Goal: Task Accomplishment & Management: Use online tool/utility

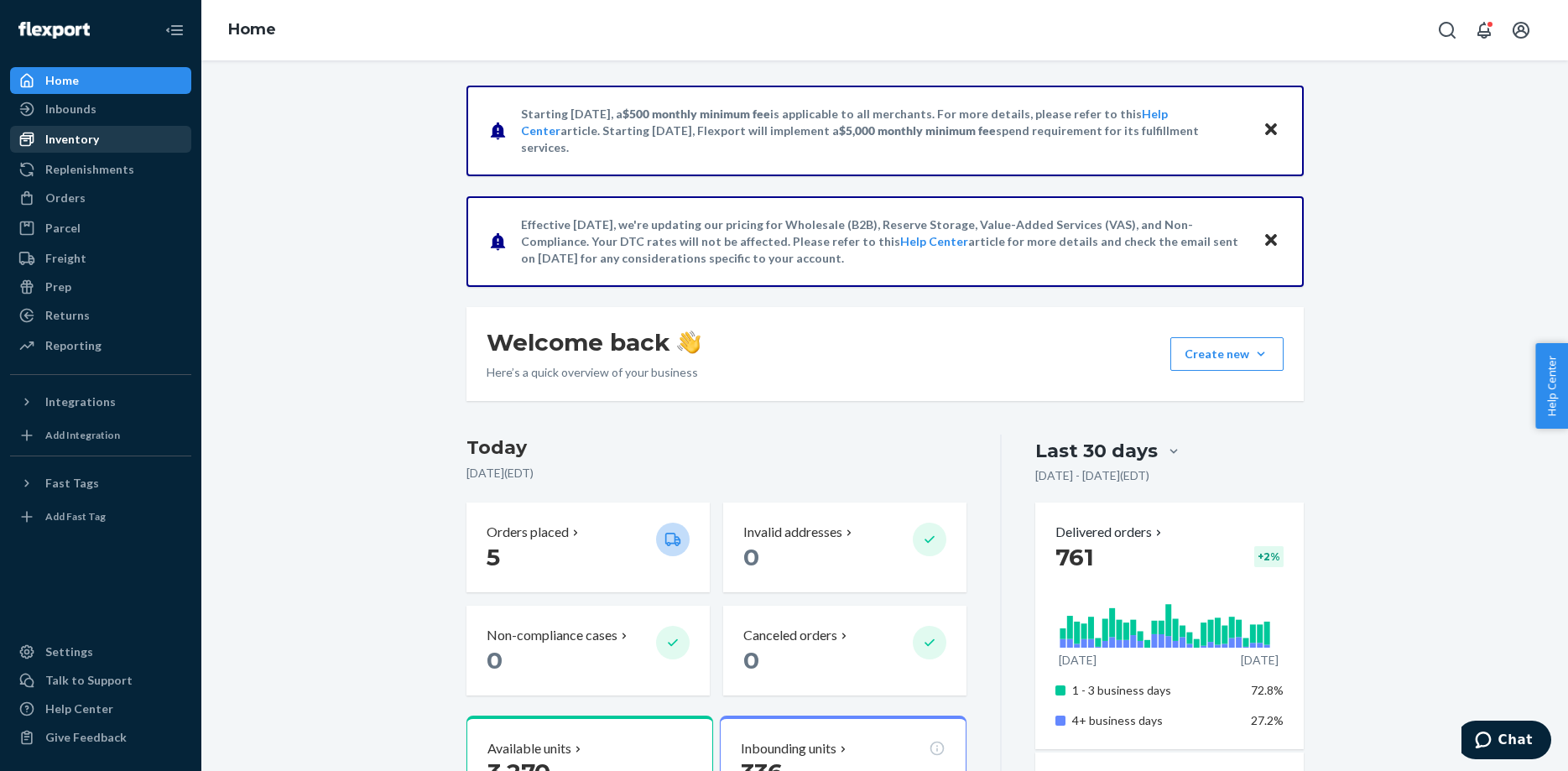
click at [68, 139] on div "Inventory" at bounding box center [72, 139] width 54 height 17
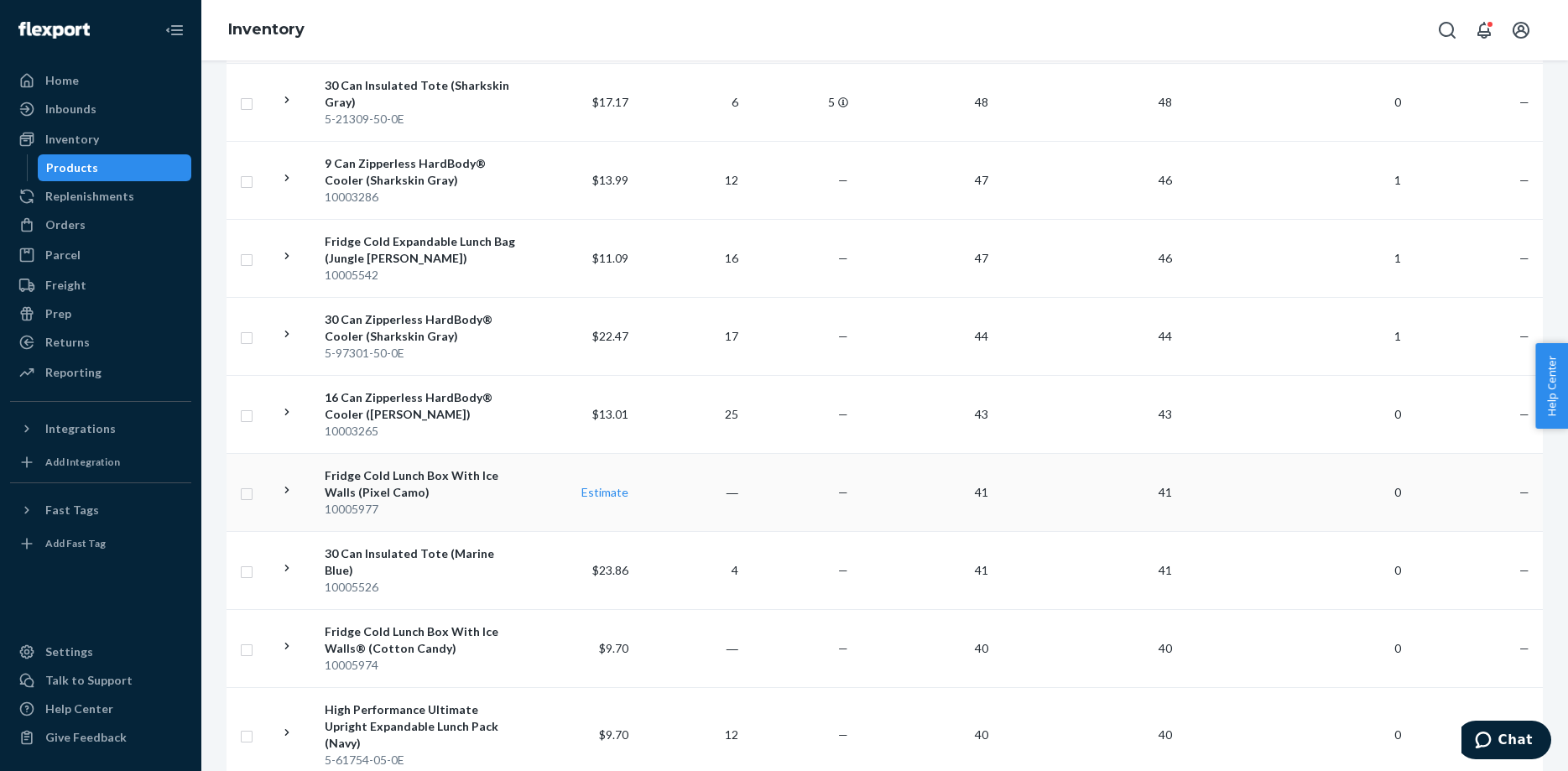
scroll to position [1284, 0]
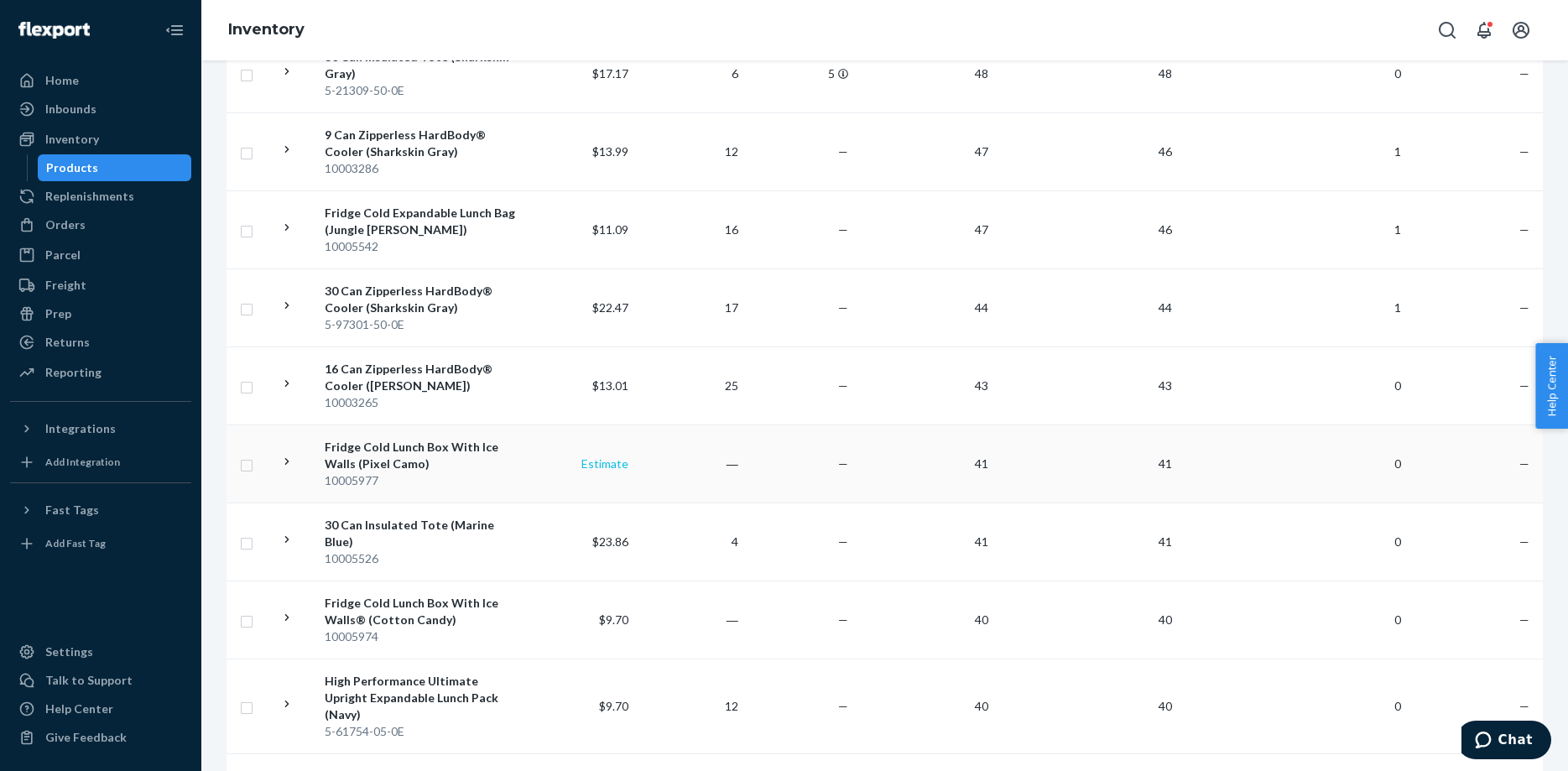
click at [607, 456] on link "Estimate" at bounding box center [605, 463] width 47 height 15
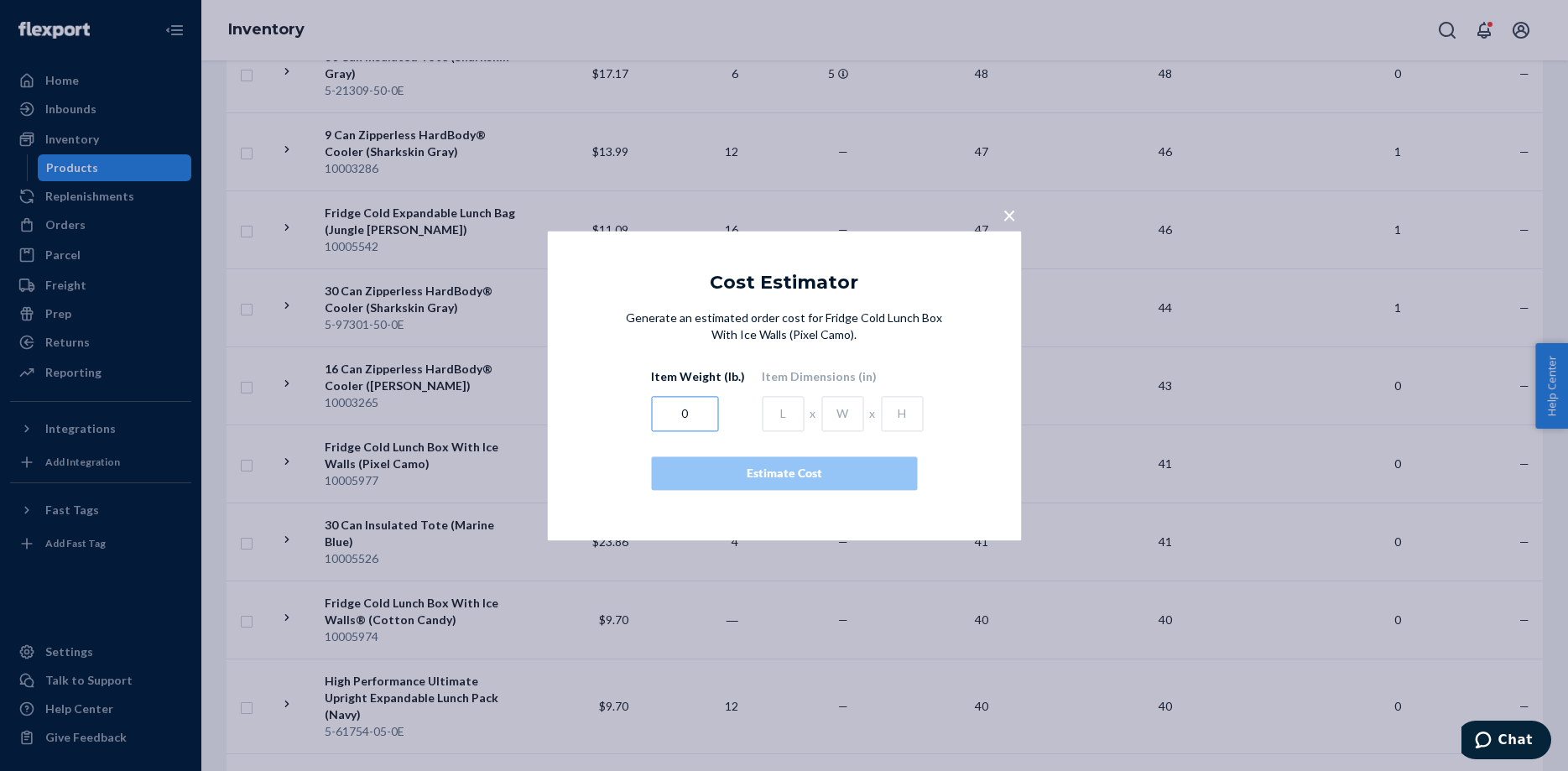
click at [680, 415] on input "0" at bounding box center [685, 413] width 67 height 35
type input "1.01413"
click at [771, 413] on input "text" at bounding box center [783, 413] width 42 height 35
type input "5.37"
click at [833, 417] on input "text" at bounding box center [842, 413] width 42 height 35
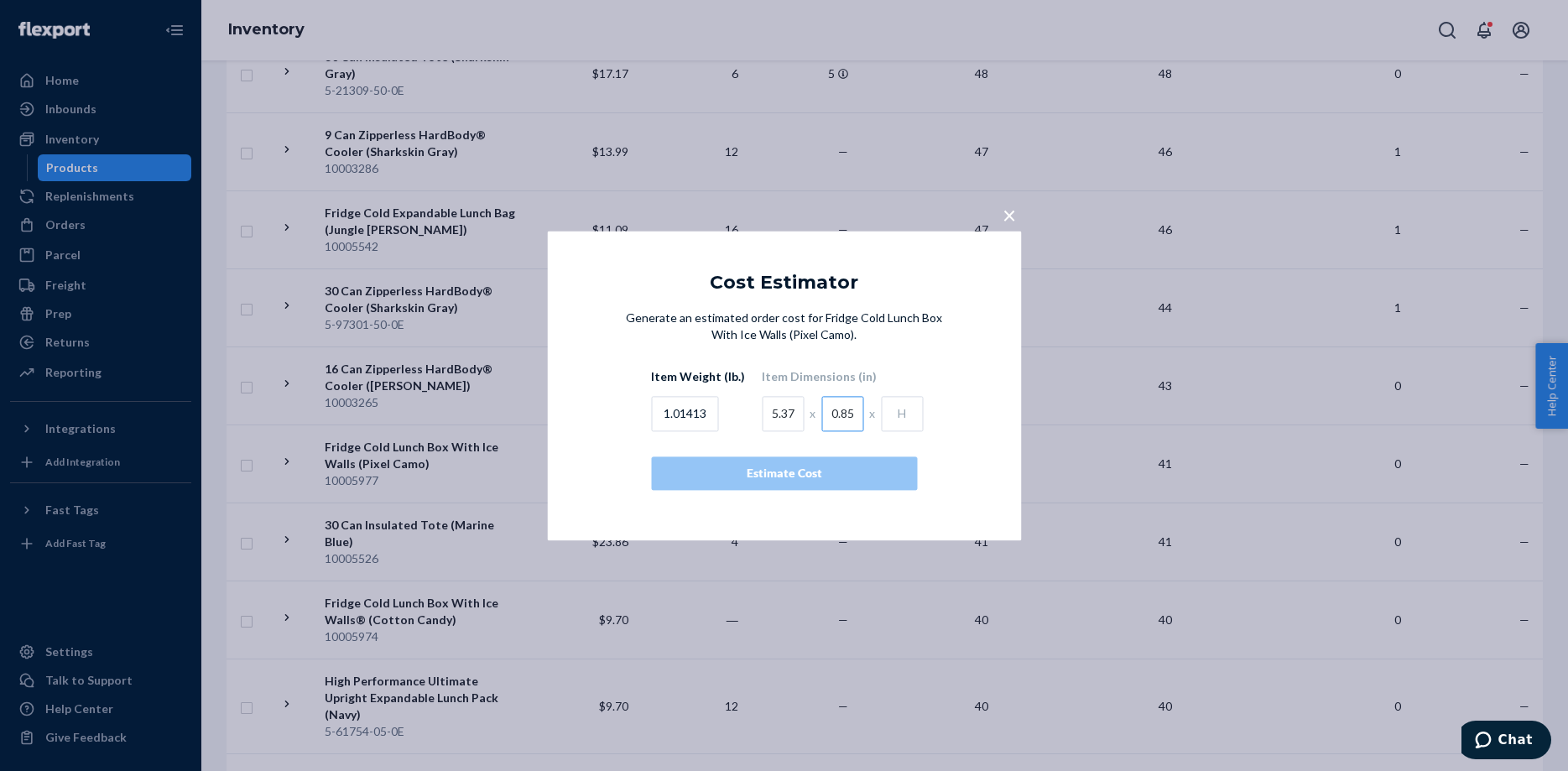
type input "0.85"
click at [886, 413] on input "text" at bounding box center [901, 413] width 42 height 35
type input "8.5"
click at [786, 471] on div "Estimate Cost" at bounding box center [784, 474] width 237 height 17
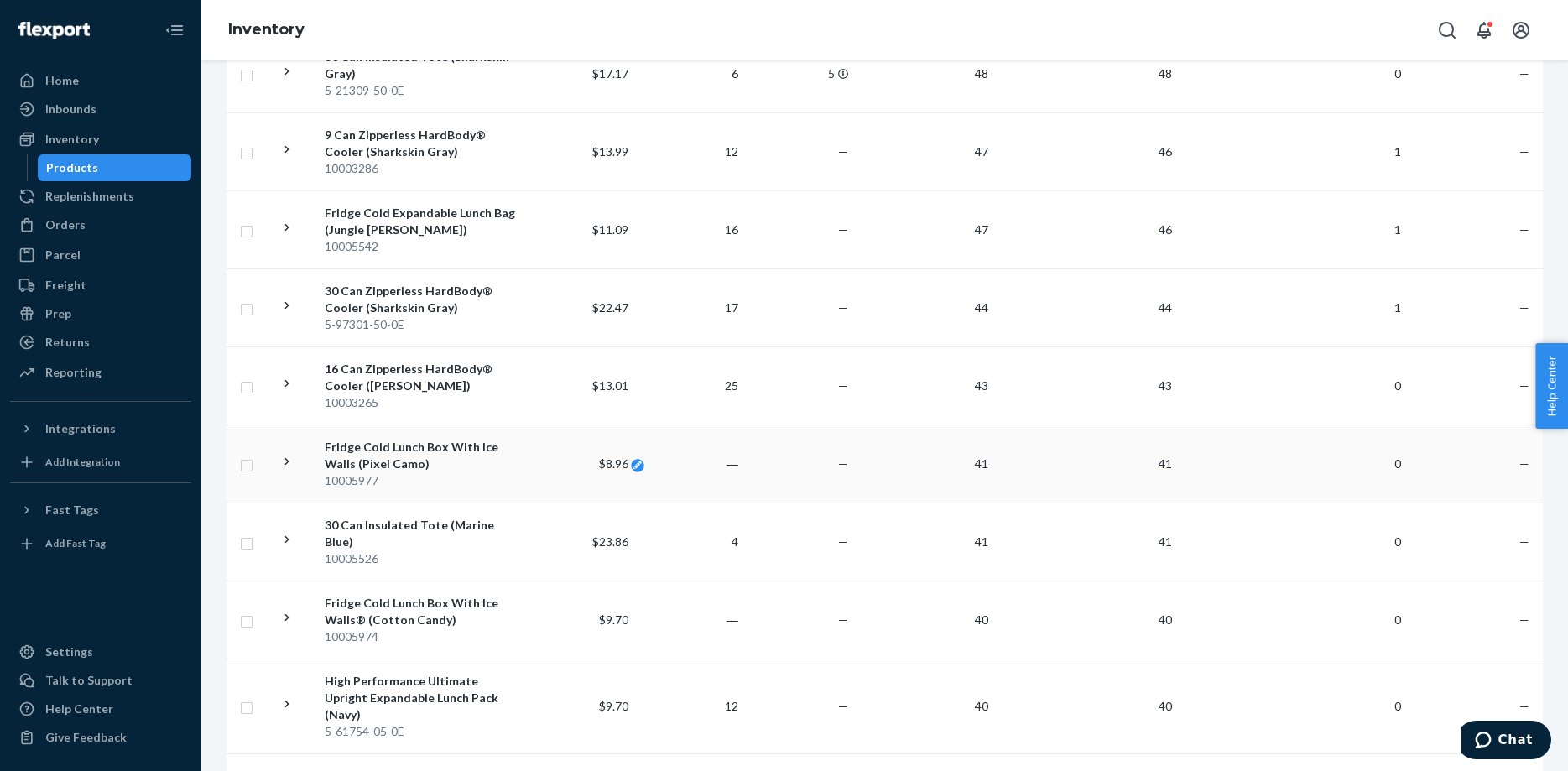
click at [636, 461] on icon at bounding box center [638, 465] width 9 height 9
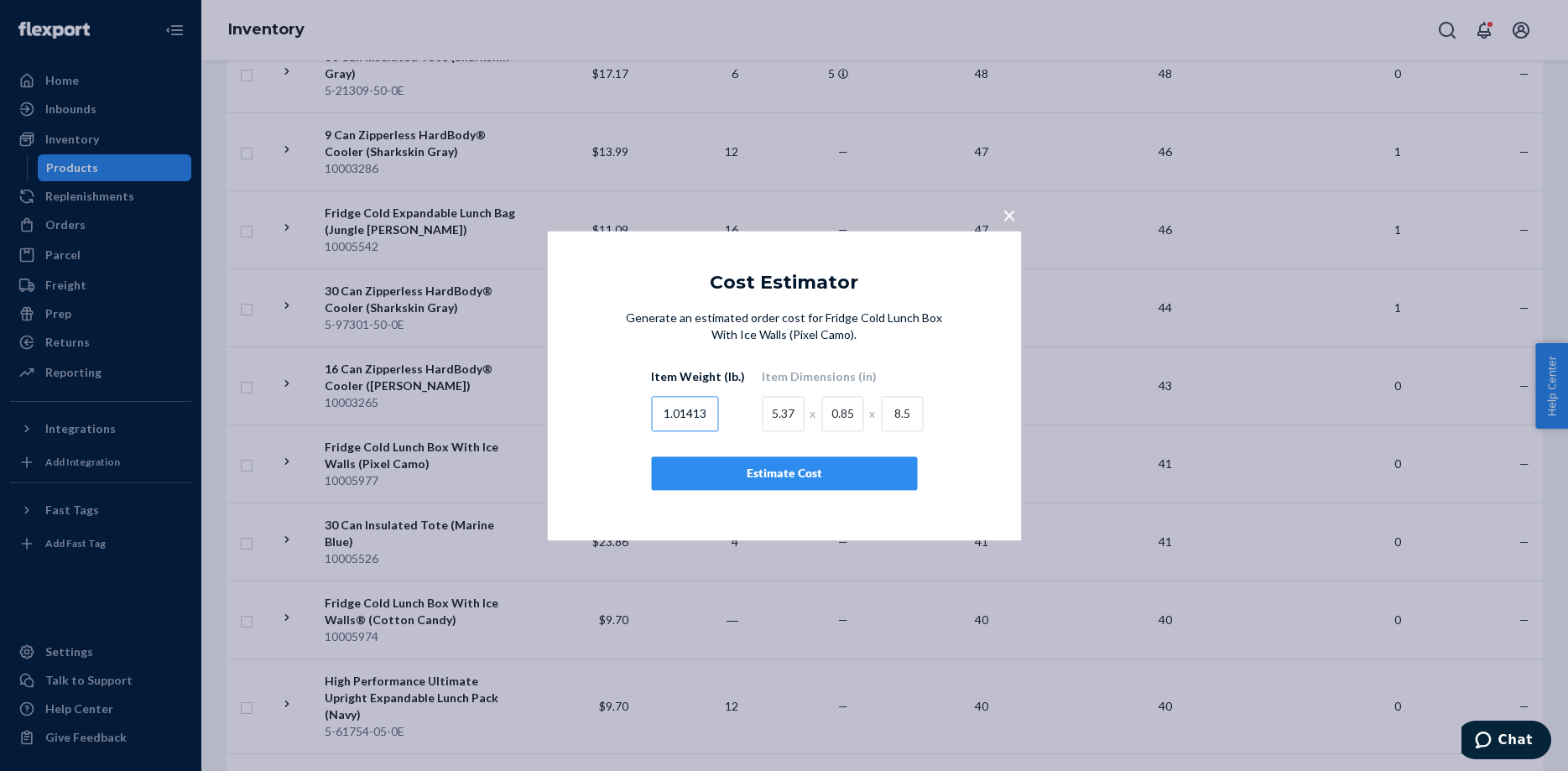
click at [711, 411] on input "1.01413" at bounding box center [685, 413] width 67 height 35
type input "1"
type input "1.98416"
click at [768, 413] on input "5.37" at bounding box center [783, 413] width 42 height 35
type input "7"
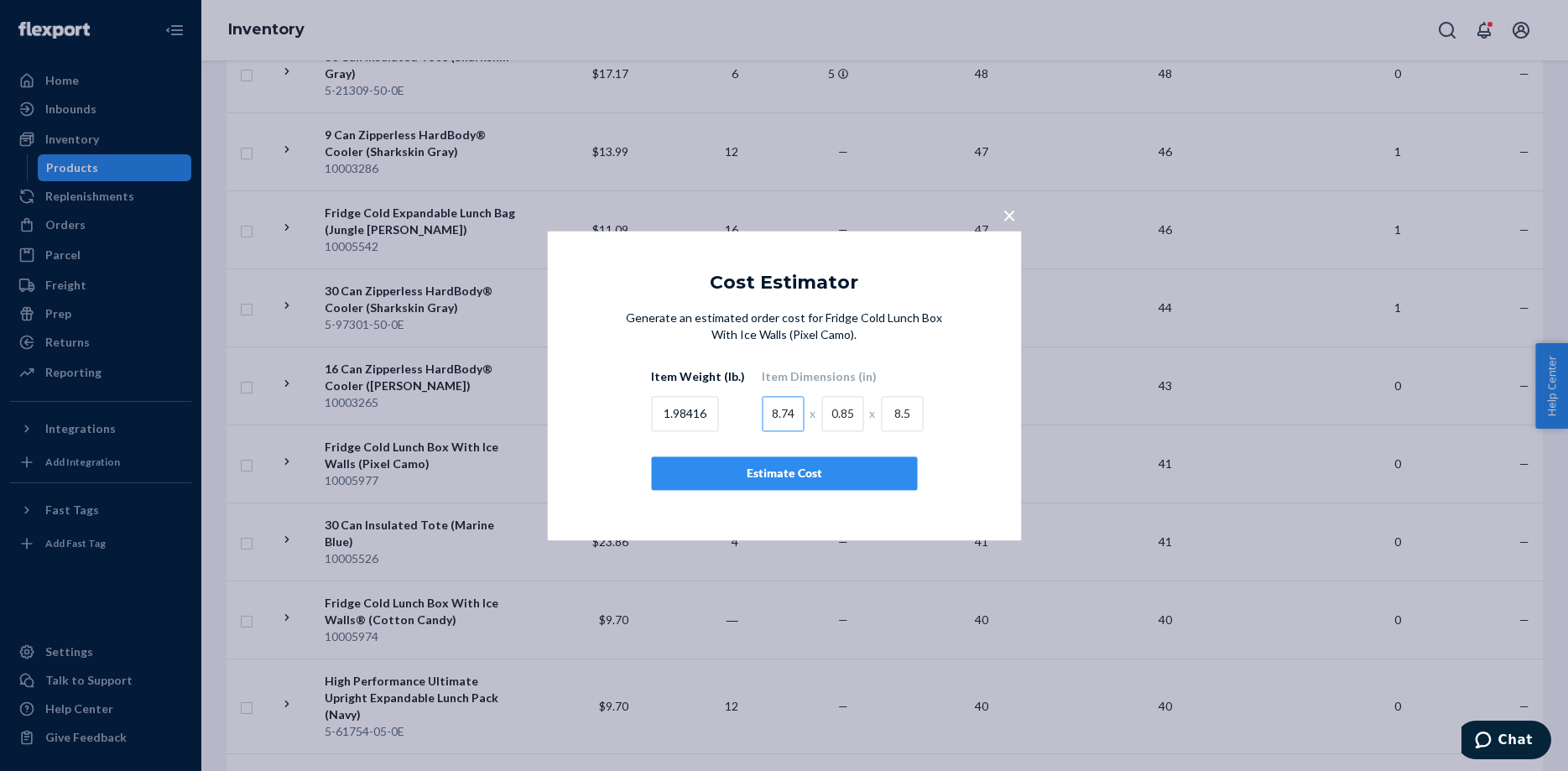
type input "8.74"
click at [828, 406] on input "0.85" at bounding box center [842, 413] width 42 height 35
click at [827, 416] on input "0.85" at bounding box center [842, 413] width 42 height 35
type input "5"
type input "1"
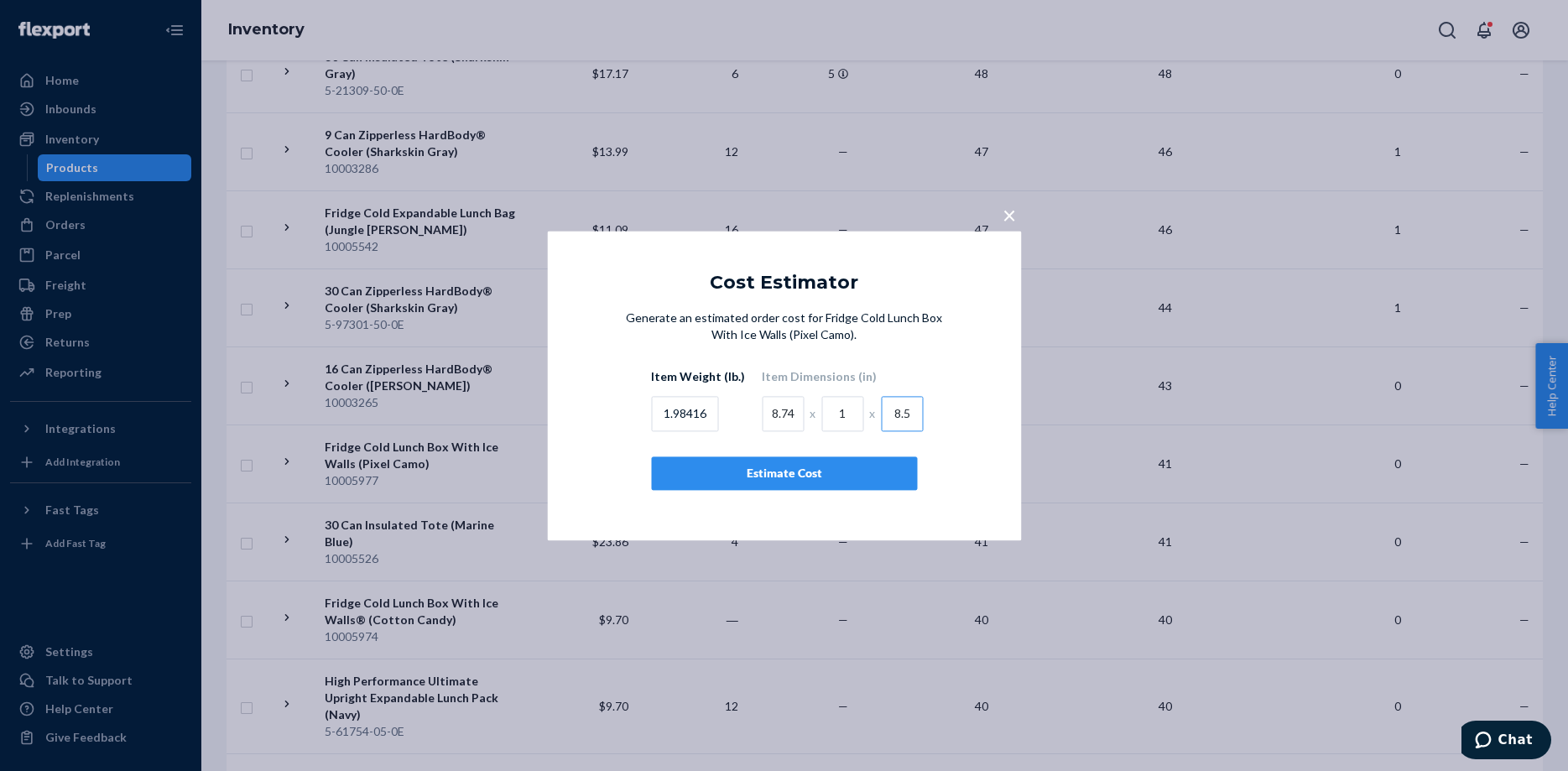
click at [886, 413] on input "8.5" at bounding box center [901, 413] width 42 height 35
type input "5"
type input "10.75"
click at [798, 470] on div "Estimate Cost" at bounding box center [784, 474] width 237 height 17
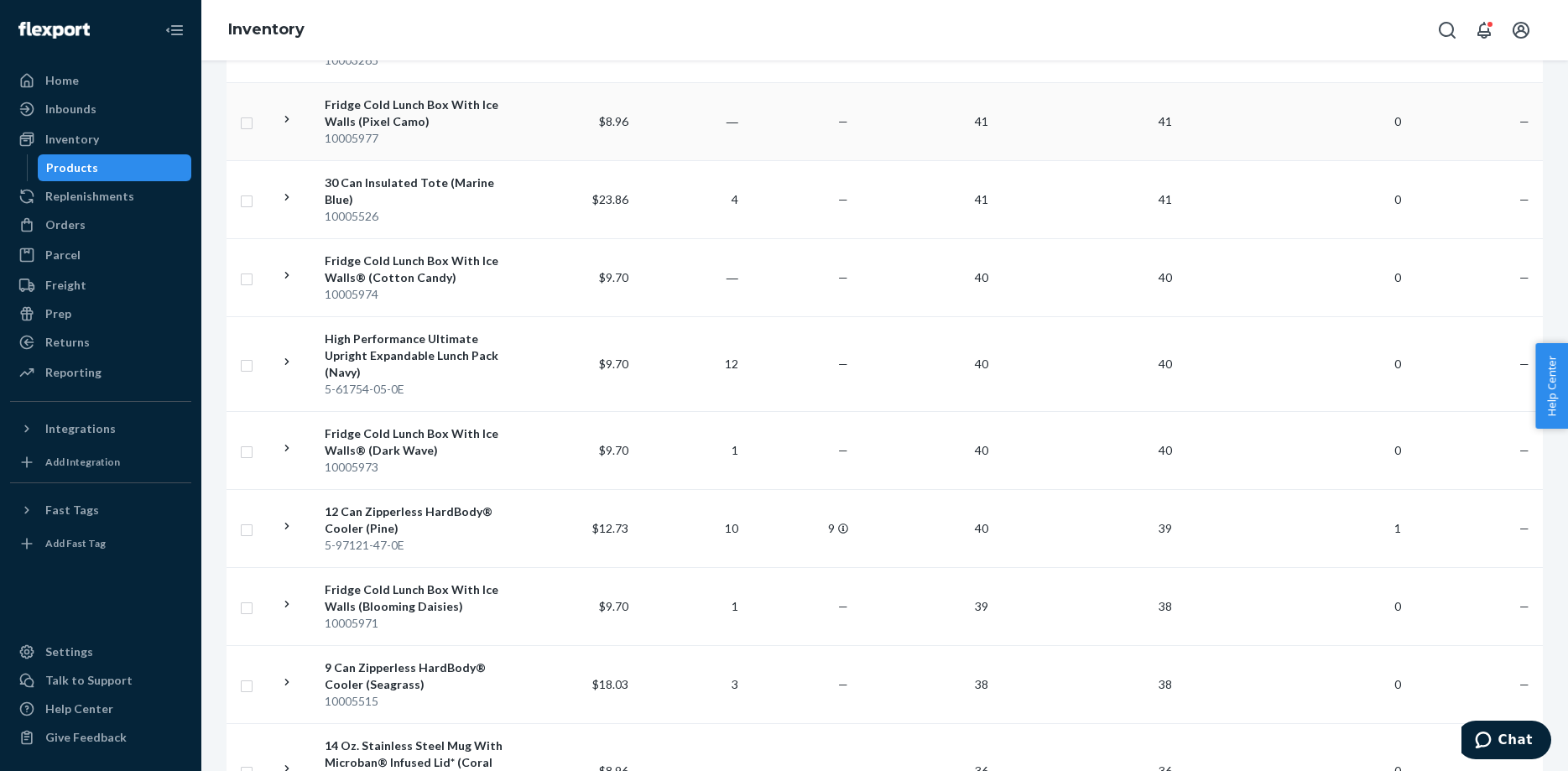
scroll to position [1698, 0]
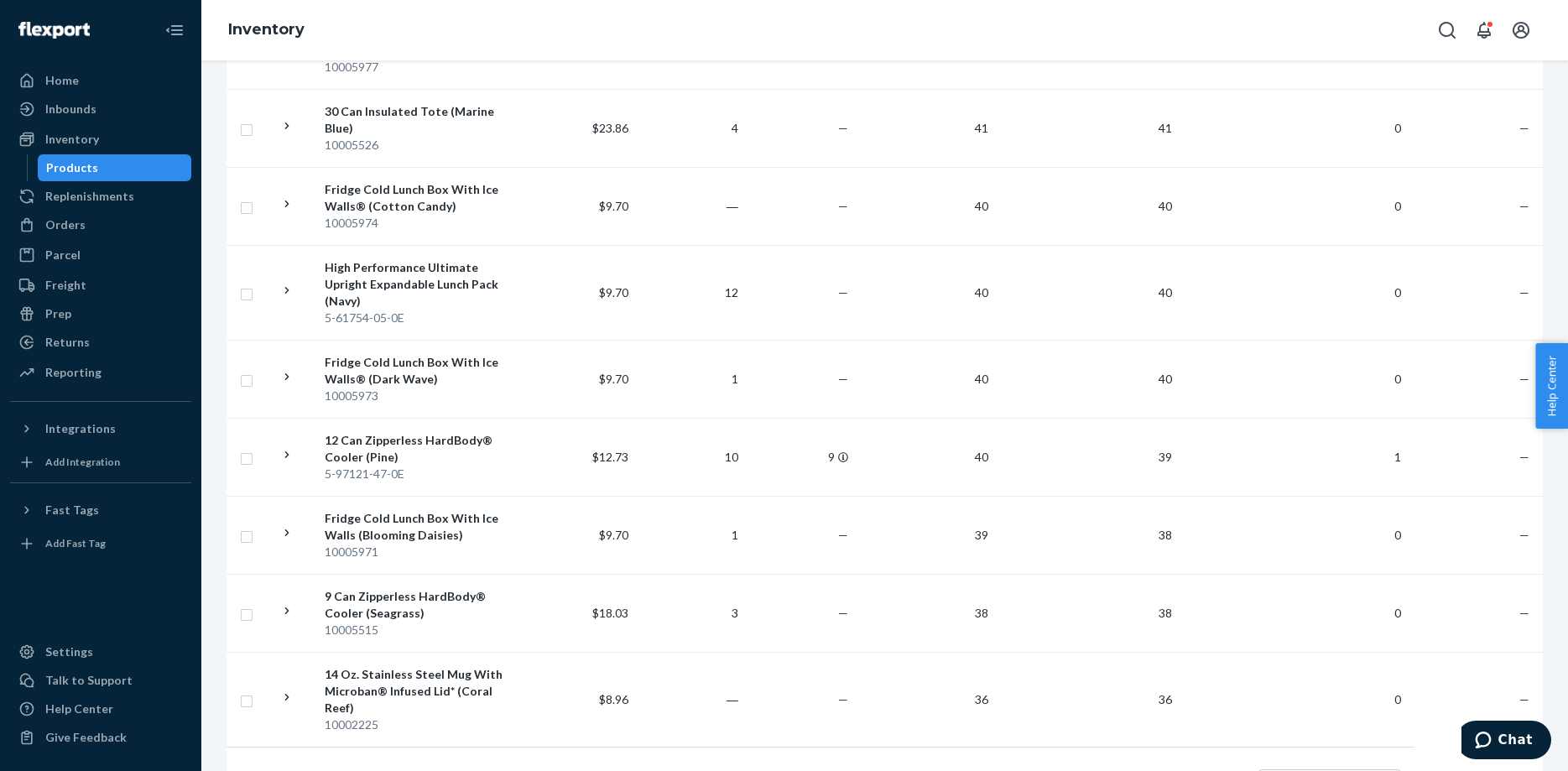
click at [771, 771] on link "2" at bounding box center [771, 784] width 14 height 15
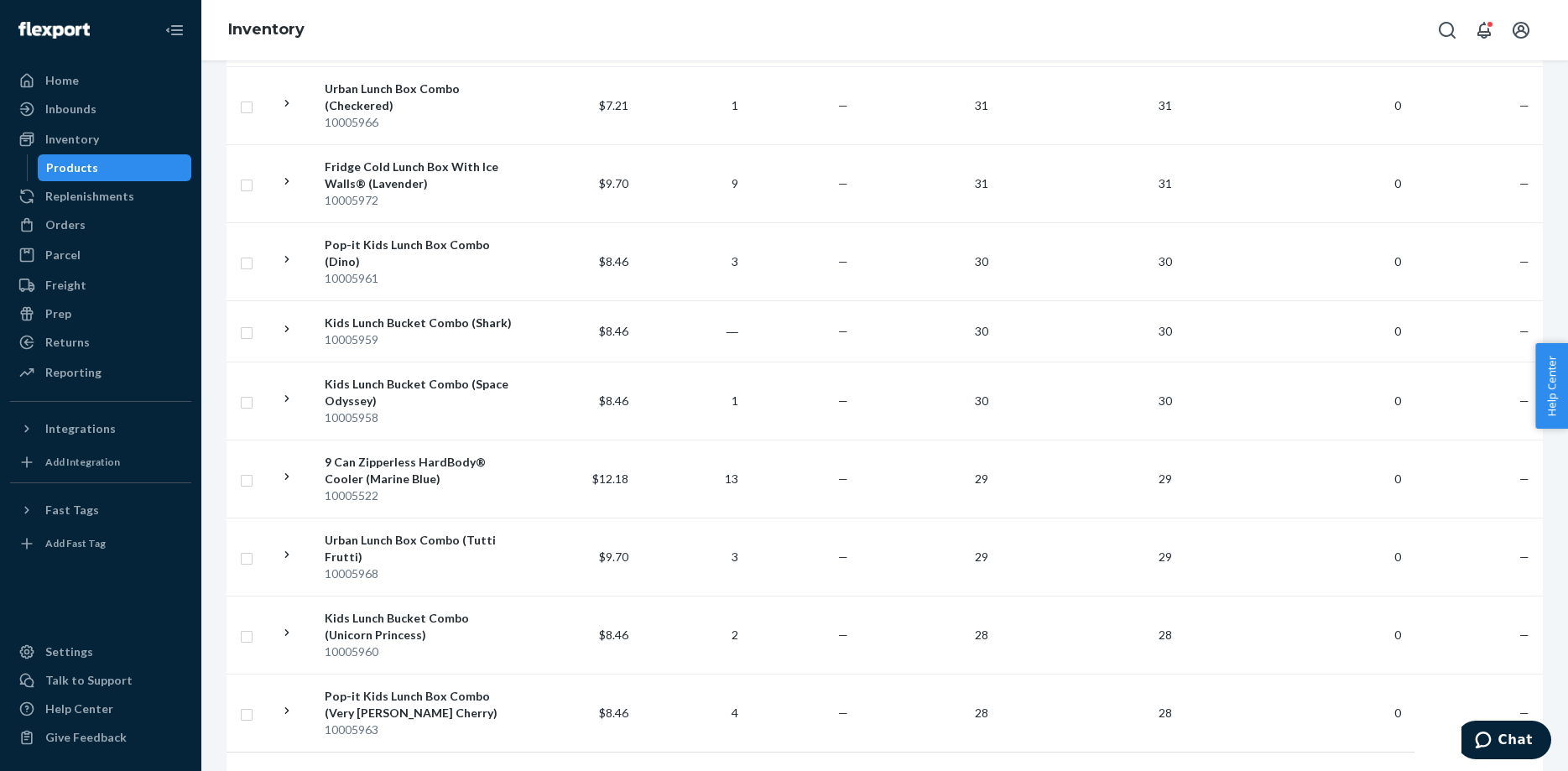
scroll to position [1614, 0]
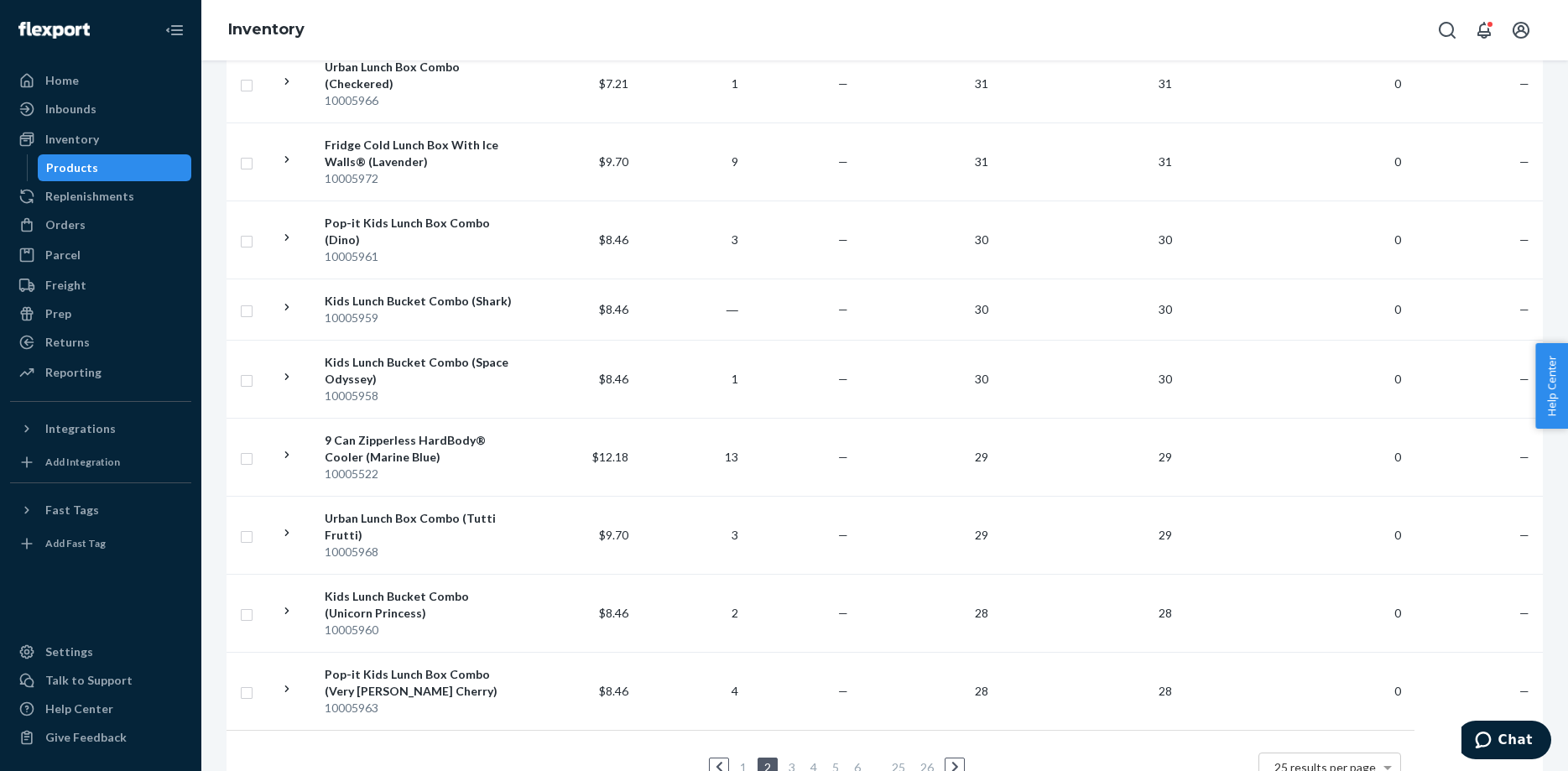
click at [792, 761] on link "3" at bounding box center [792, 768] width 14 height 15
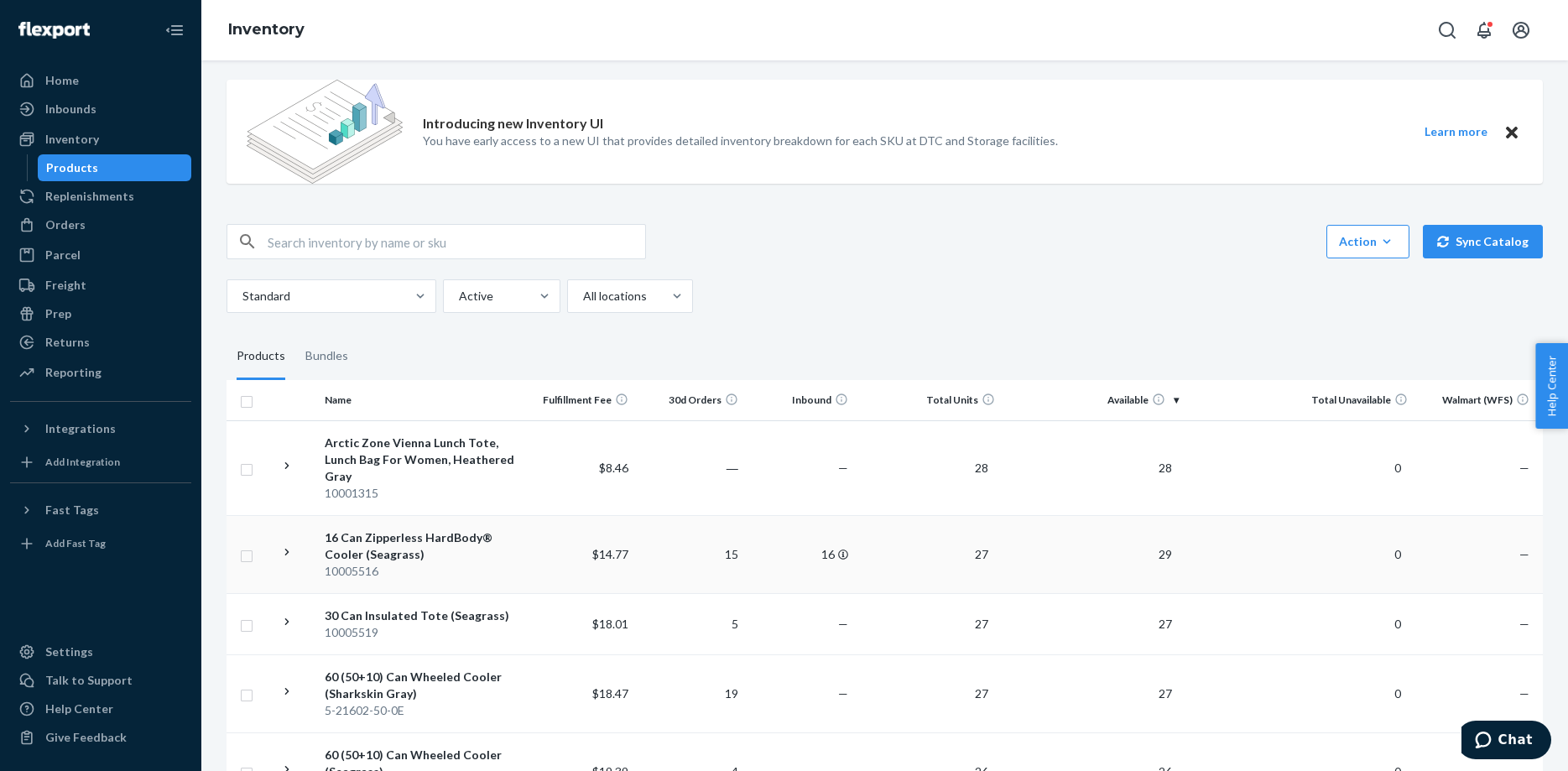
scroll to position [0, 0]
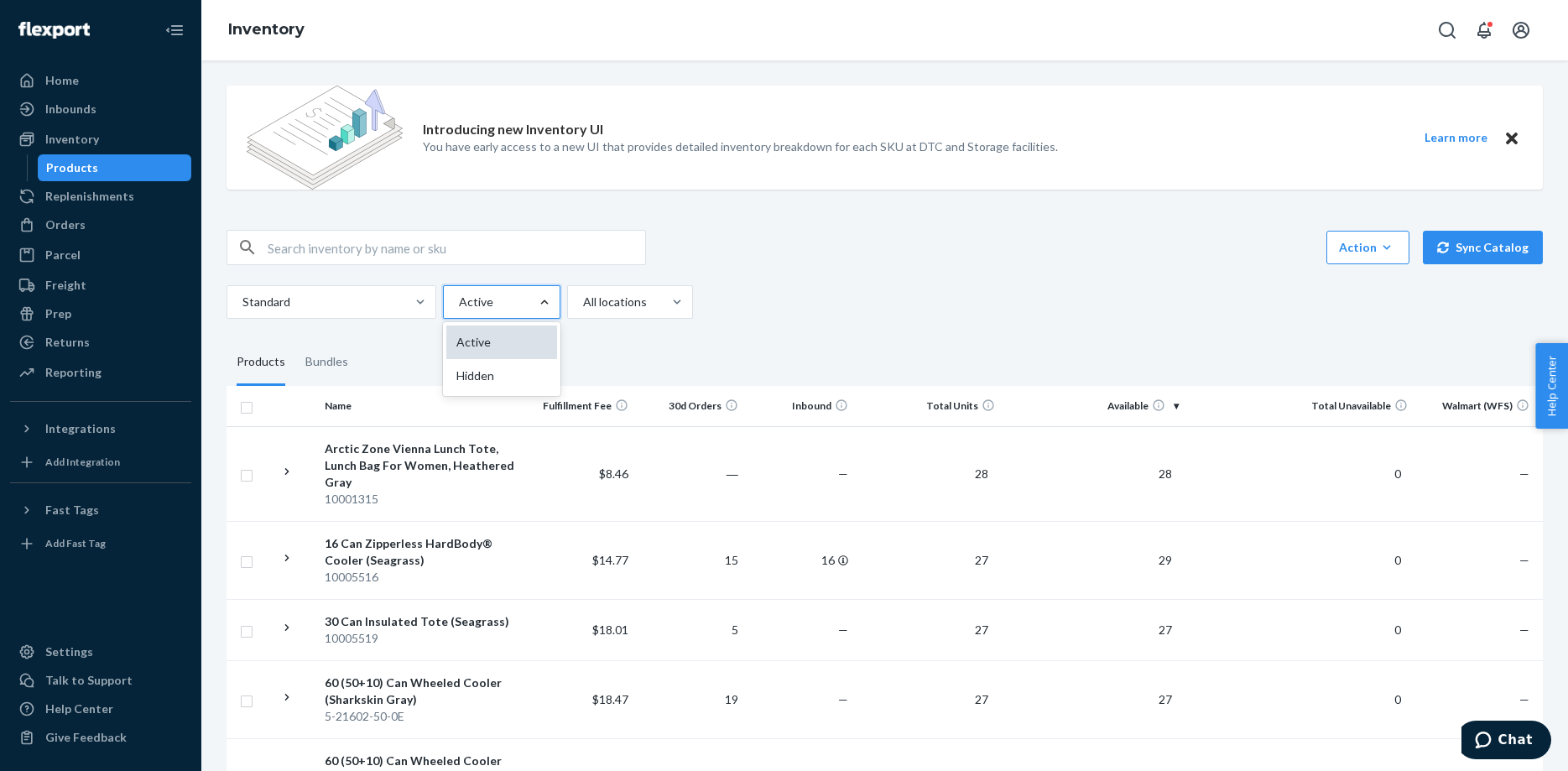
click at [499, 339] on div "Active" at bounding box center [502, 342] width 111 height 34
click at [459, 310] on input "option Active focused, 1 of 2. 2 results available. Use Up and Down to choose o…" at bounding box center [458, 303] width 2 height 17
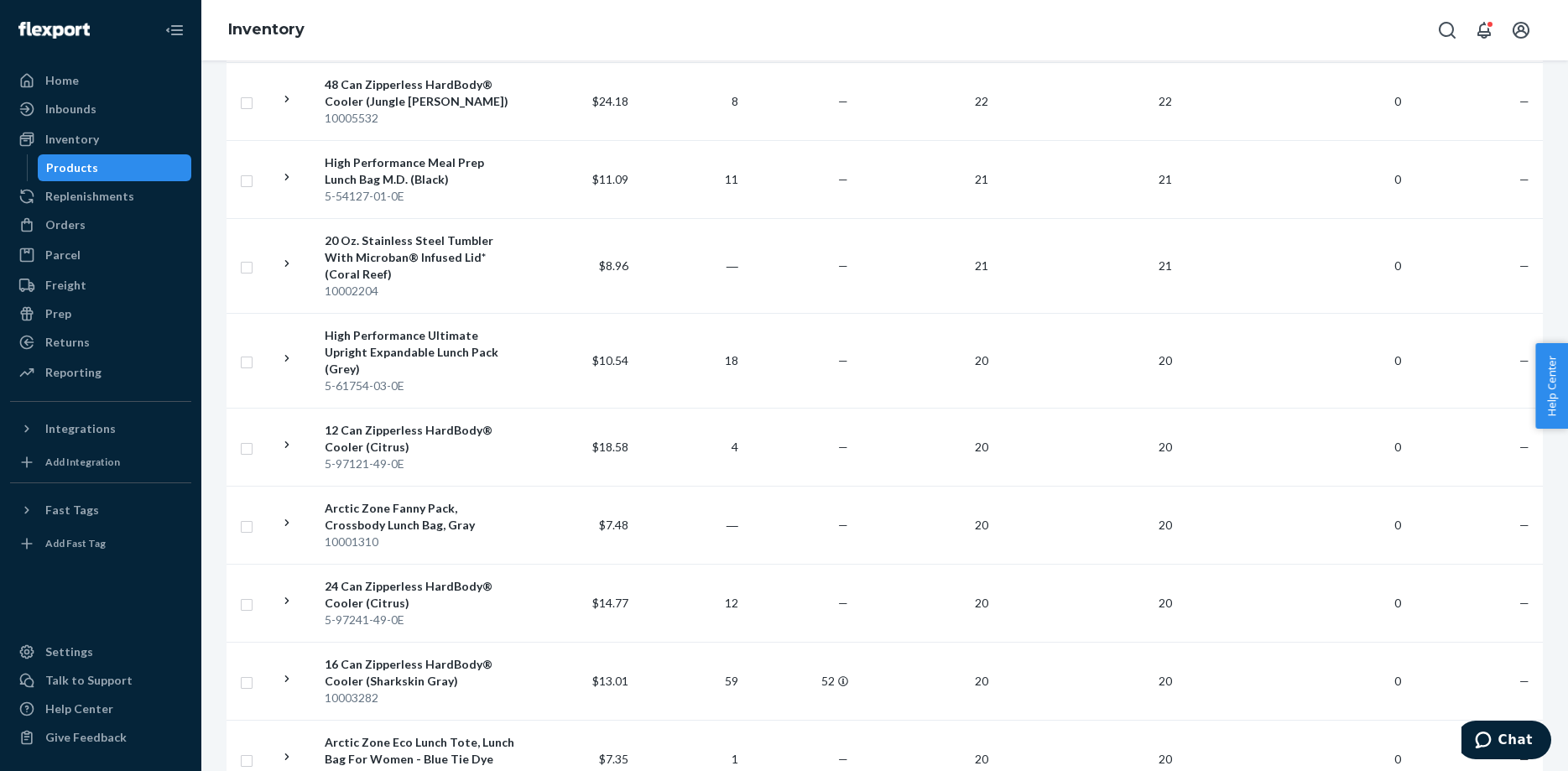
scroll to position [1765, 0]
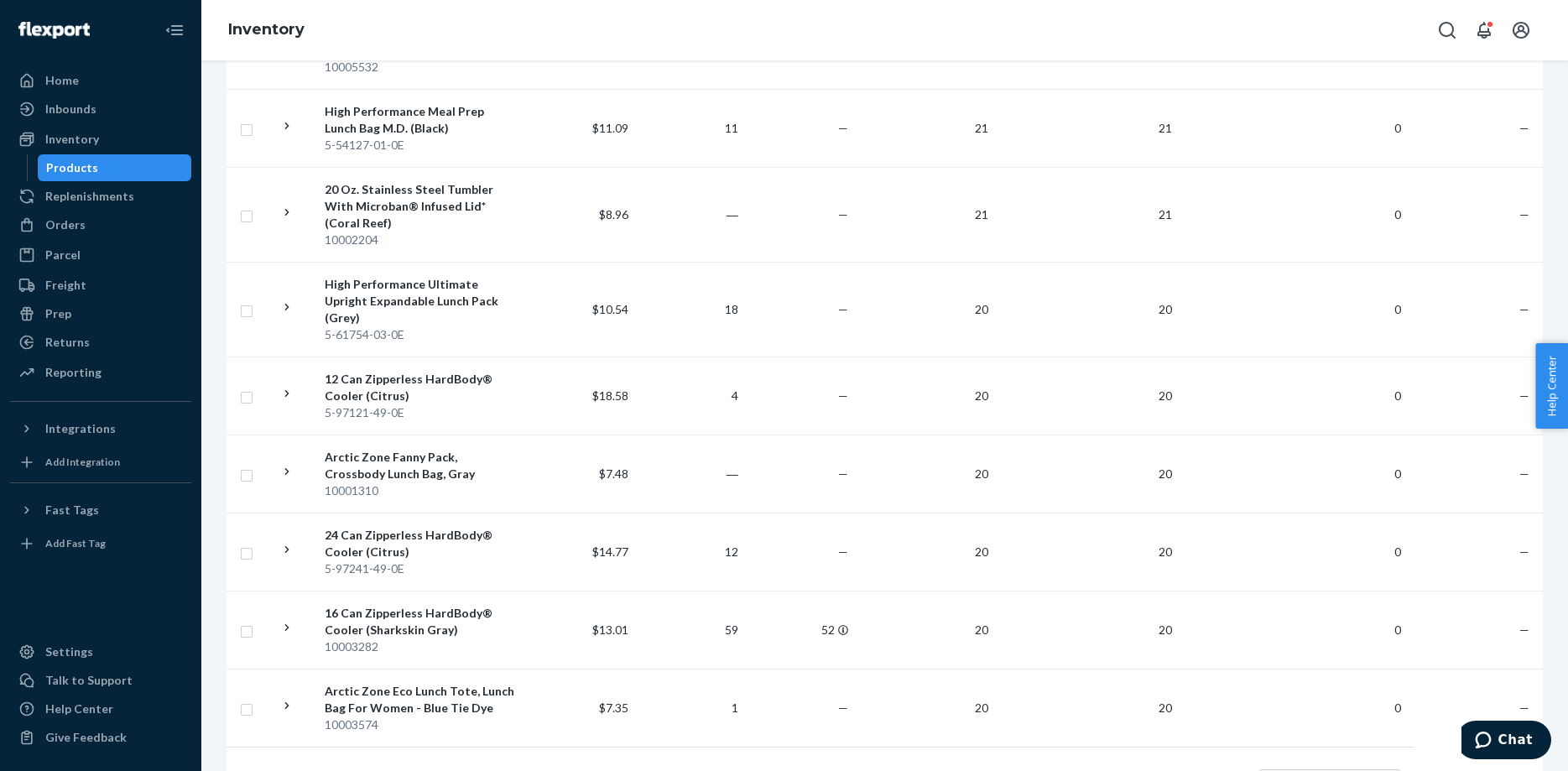
click at [856, 771] on link "6" at bounding box center [857, 784] width 14 height 15
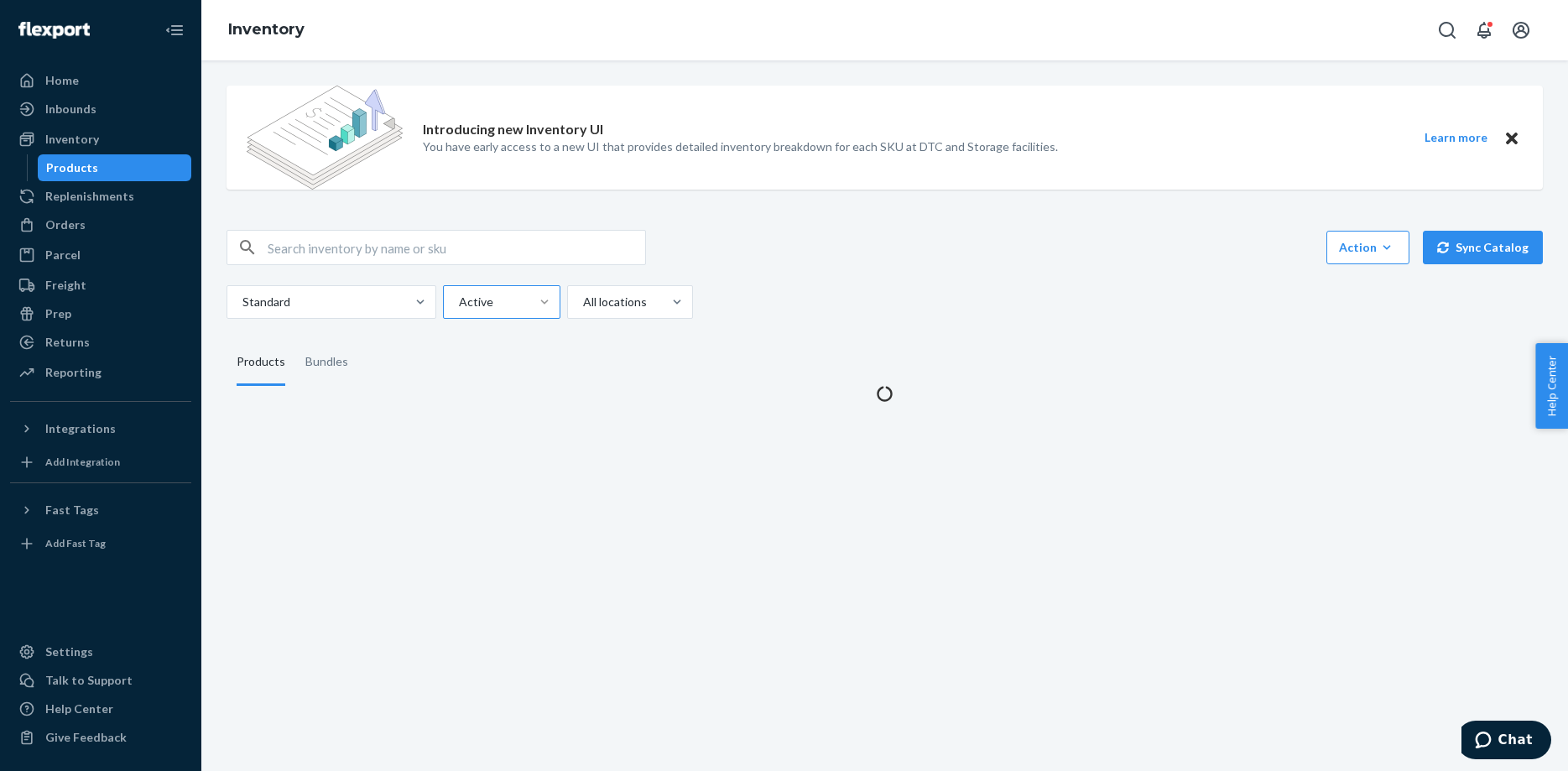
scroll to position [0, 0]
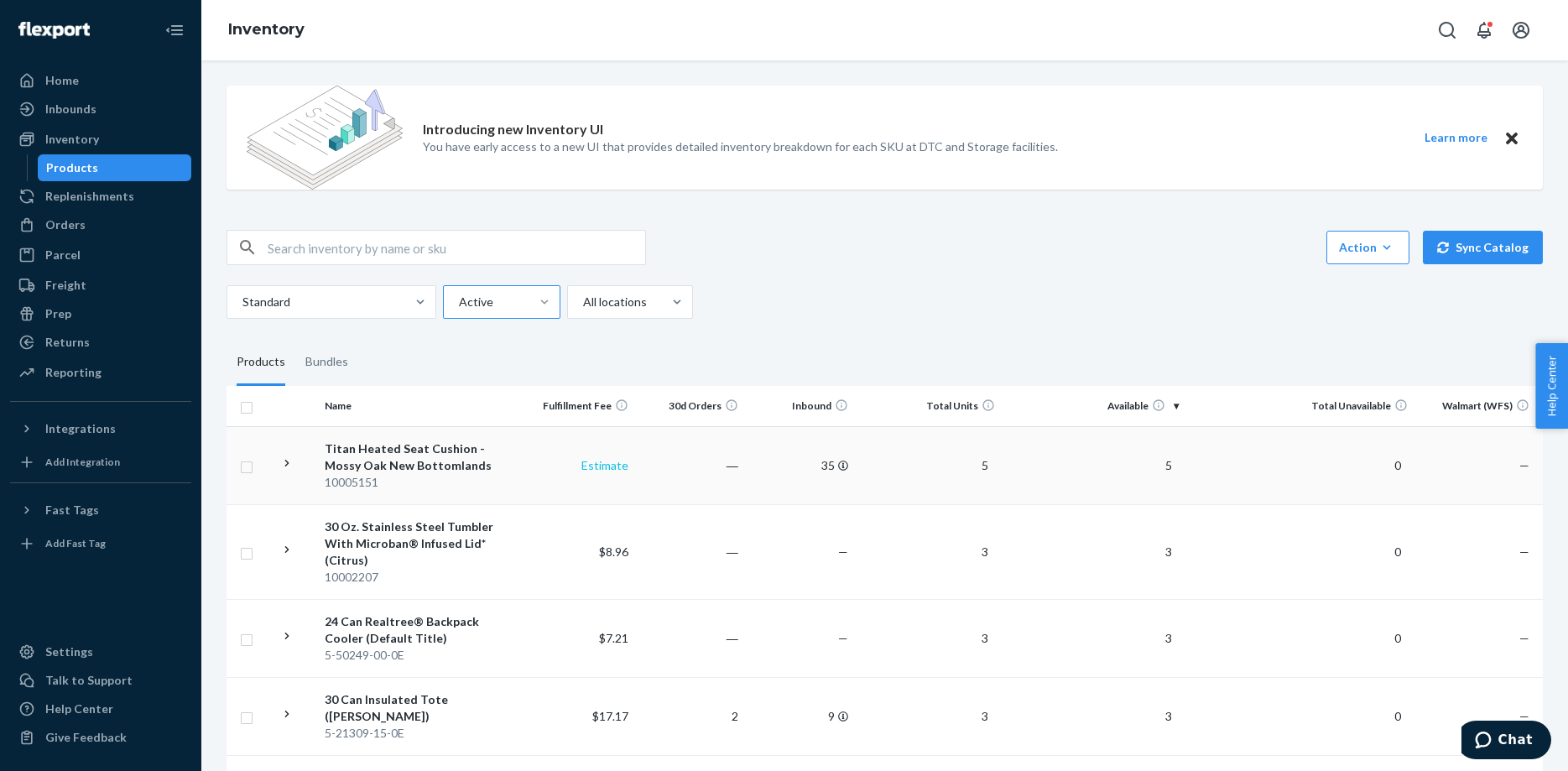
click at [595, 459] on link "Estimate" at bounding box center [605, 465] width 47 height 15
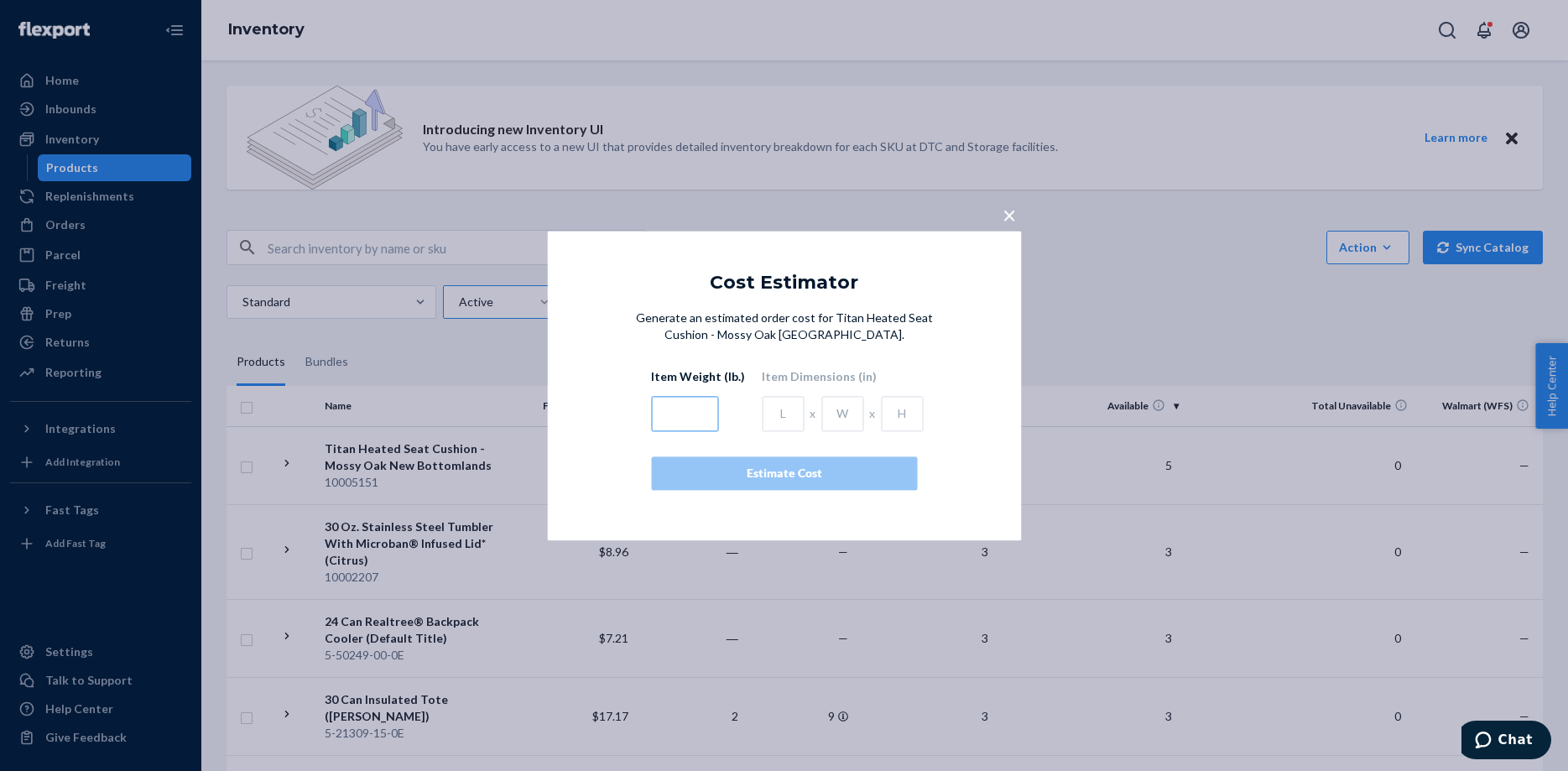
click at [680, 413] on input "text" at bounding box center [685, 413] width 67 height 35
type input "1.98416"
click at [774, 414] on input "text" at bounding box center [783, 413] width 42 height 35
type input "8.74"
click at [829, 417] on input "text" at bounding box center [842, 413] width 42 height 35
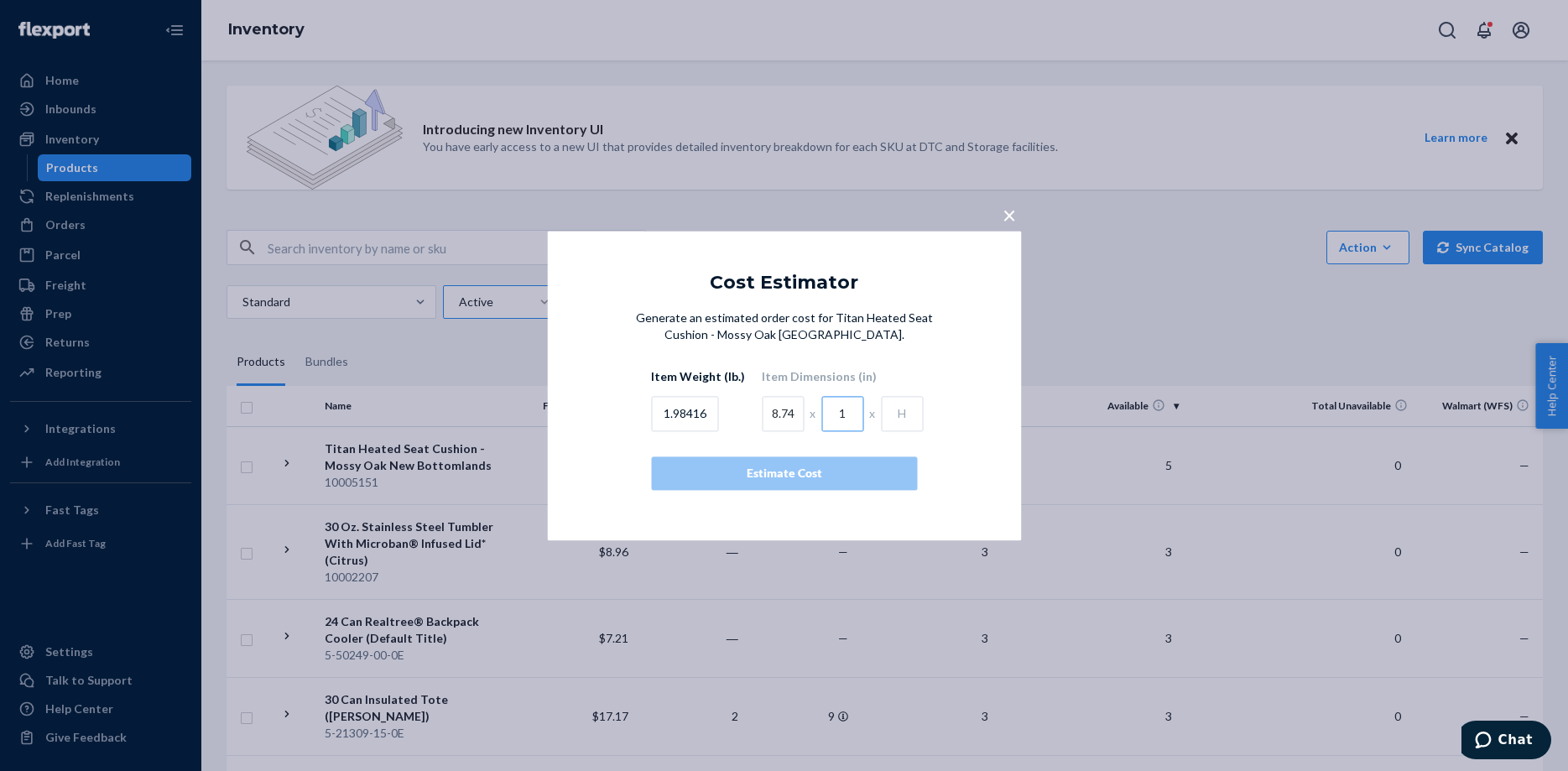
type input "1"
click at [893, 414] on input "text" at bounding box center [901, 413] width 42 height 35
type input "10.75"
click at [801, 465] on button "Estimate Cost" at bounding box center [784, 473] width 266 height 34
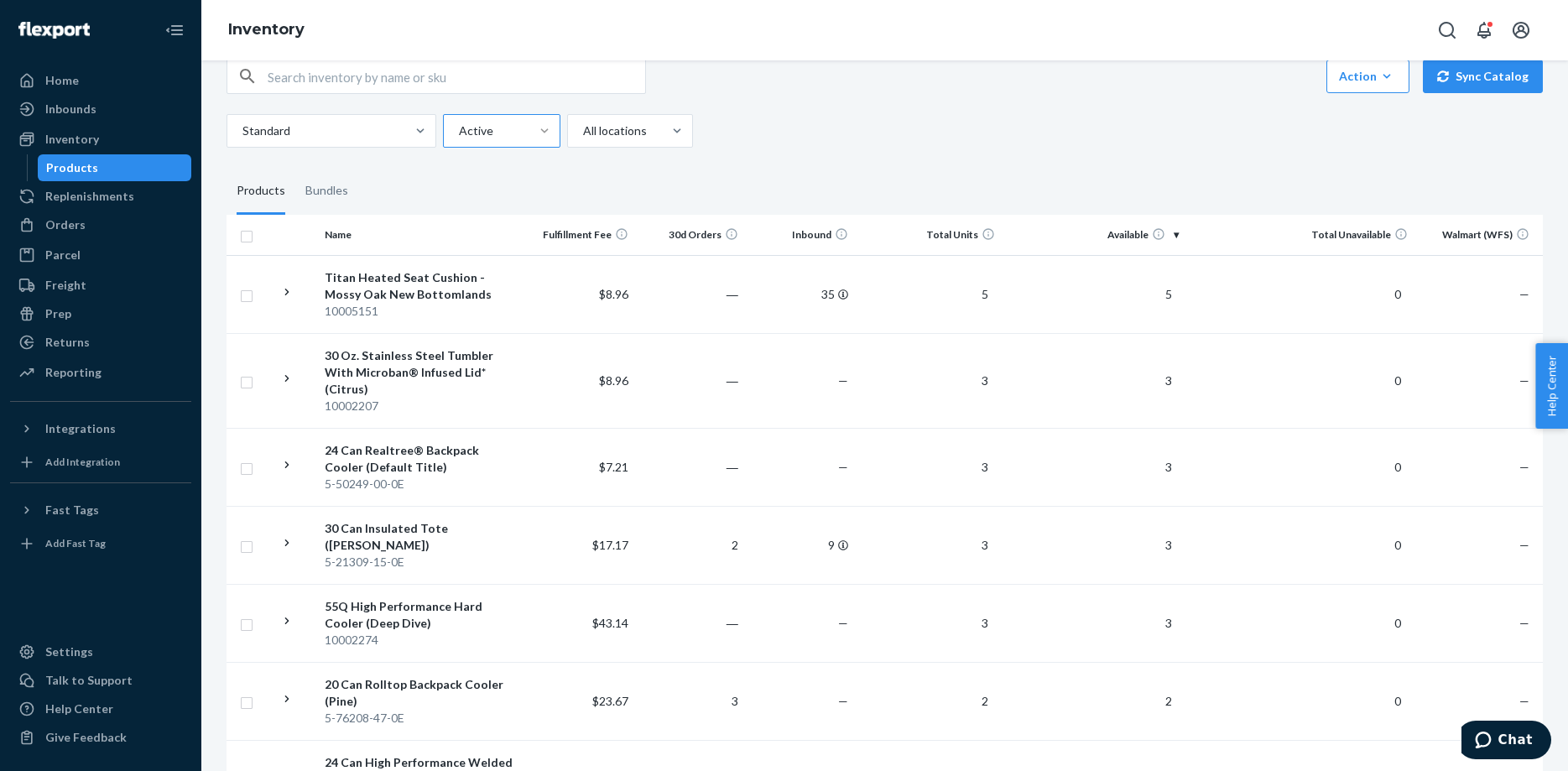
scroll to position [86, 0]
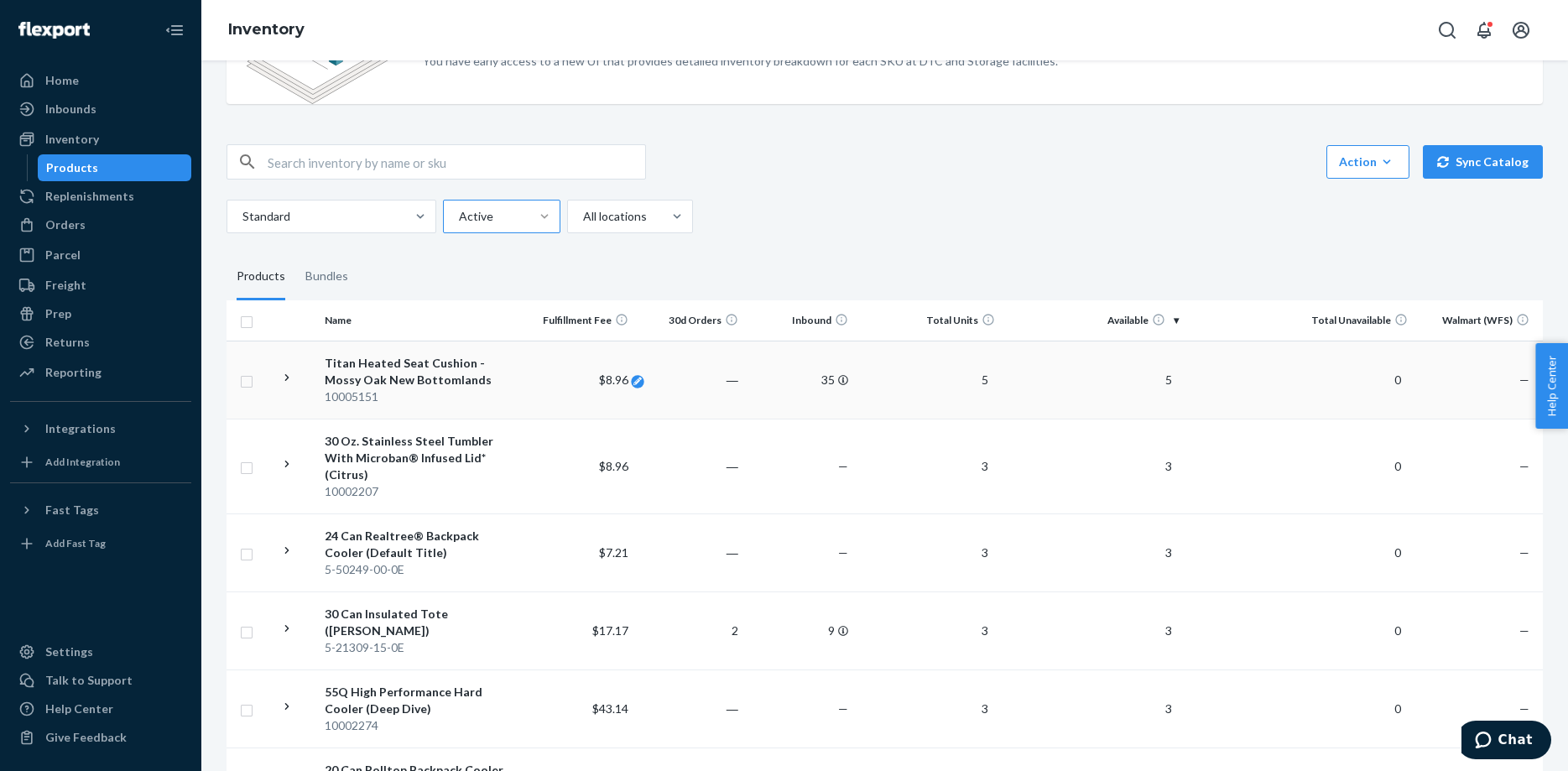
click at [640, 378] on icon at bounding box center [638, 381] width 9 height 9
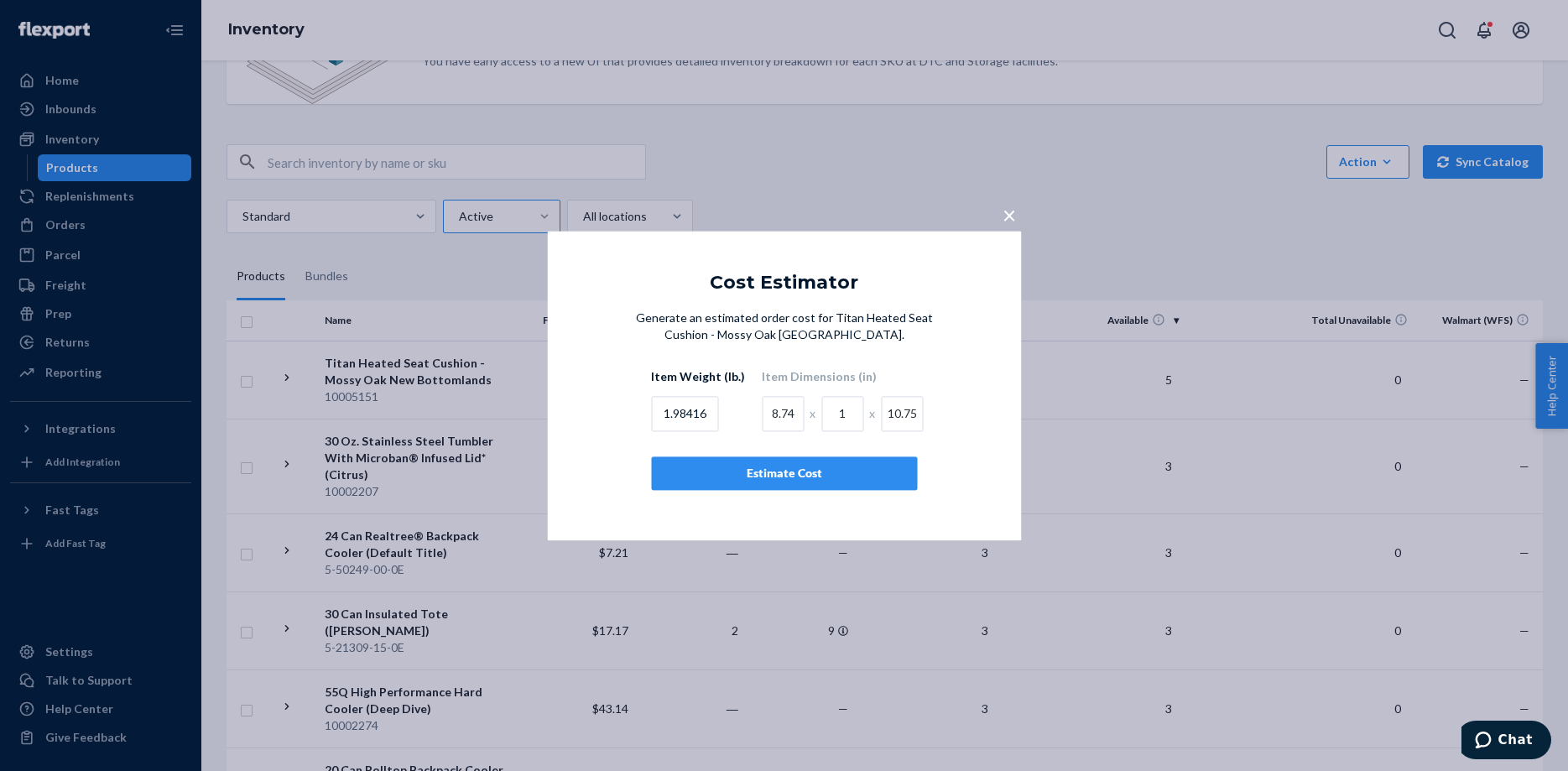
click at [1010, 211] on span "×" at bounding box center [1010, 214] width 14 height 28
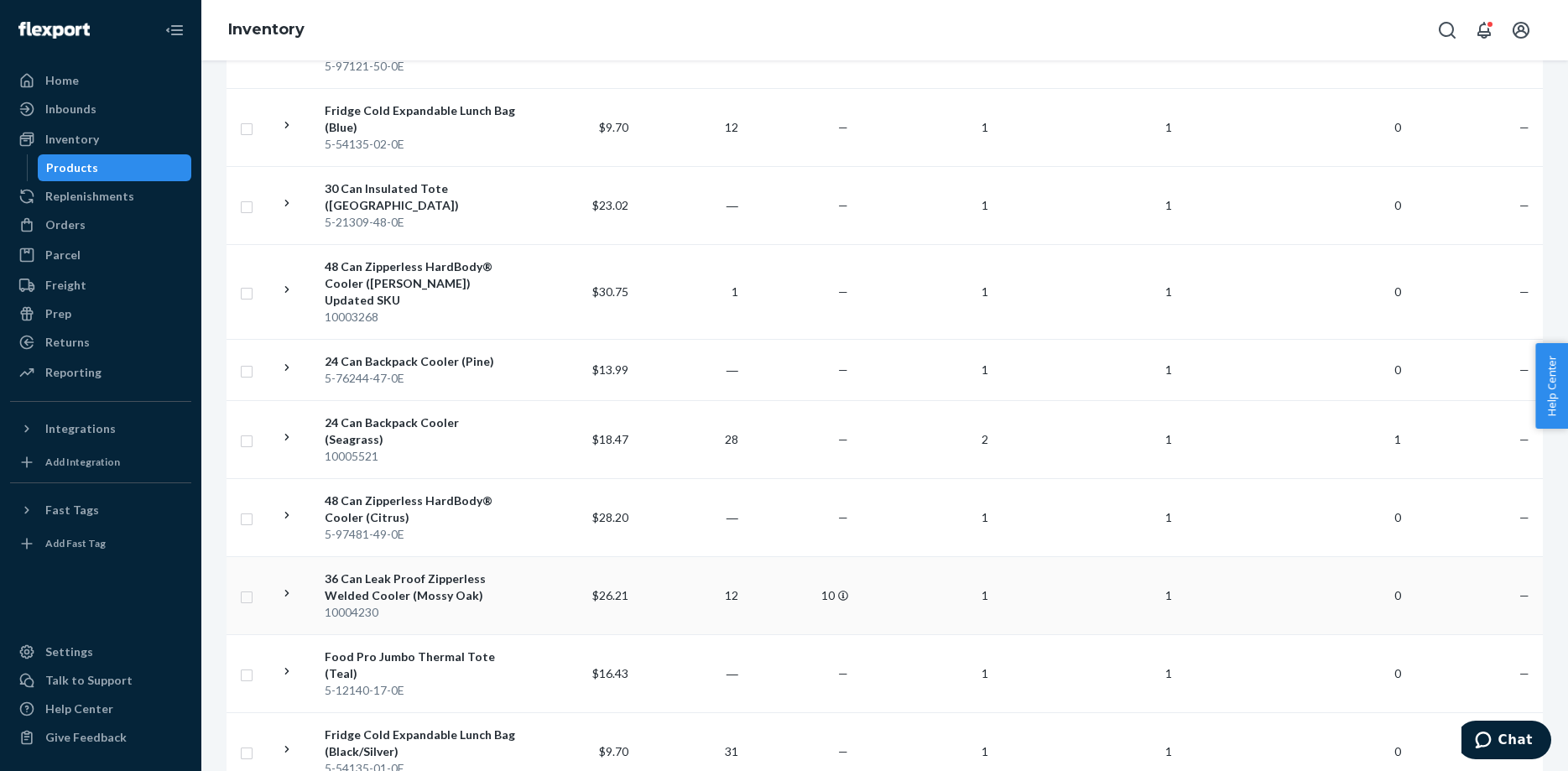
scroll to position [1563, 0]
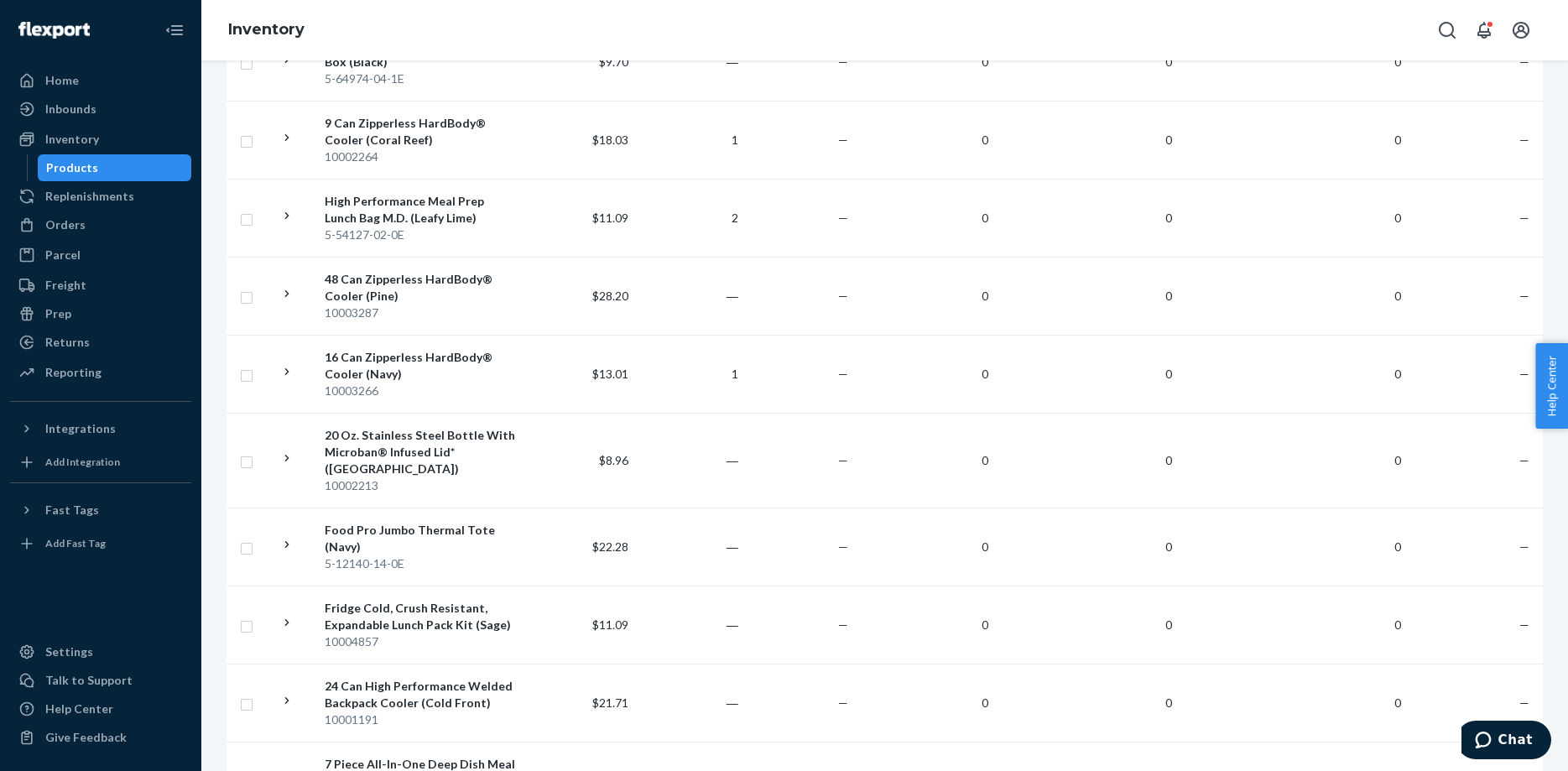
scroll to position [1648, 0]
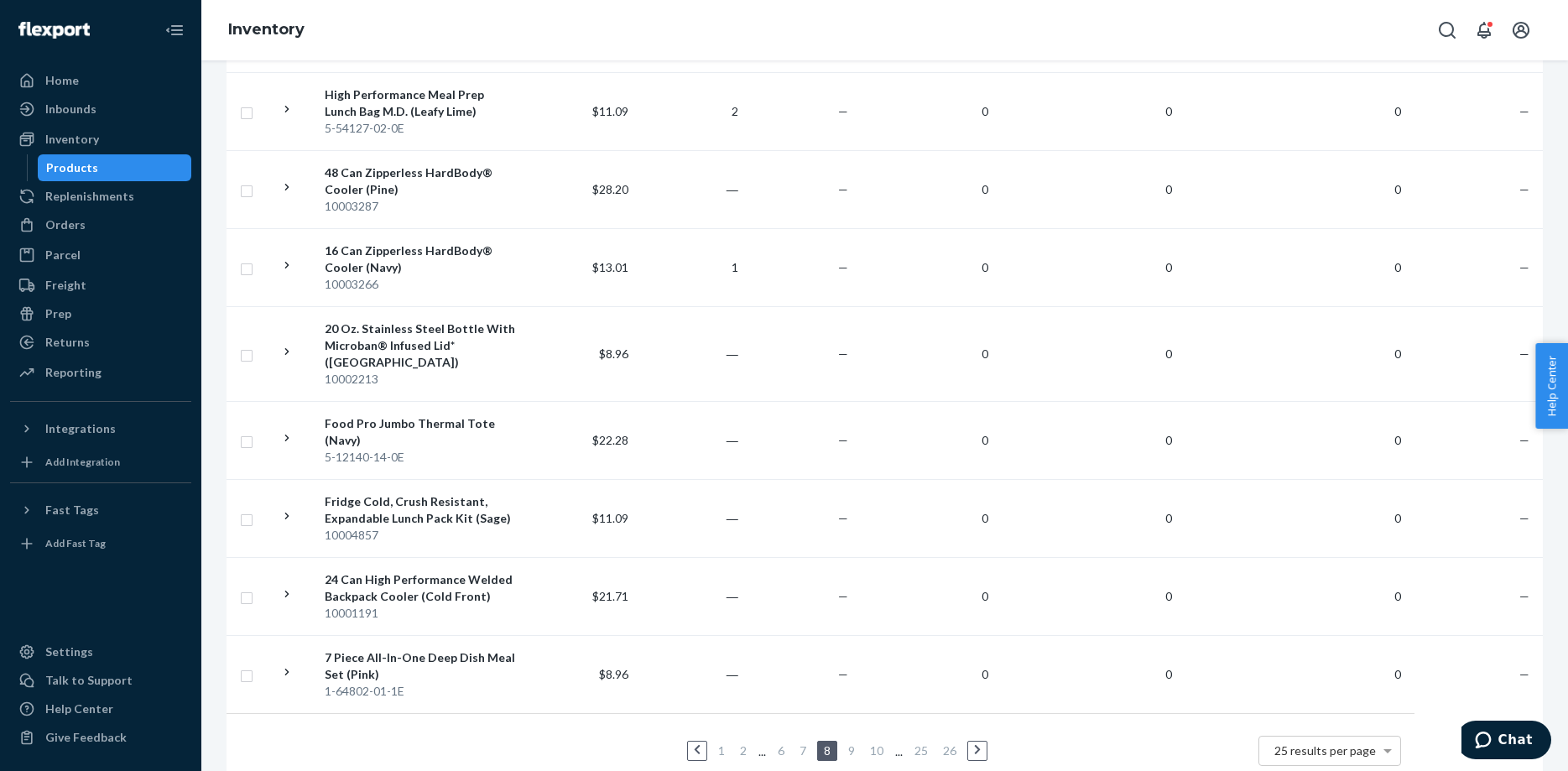
click at [876, 743] on link "10" at bounding box center [876, 750] width 20 height 15
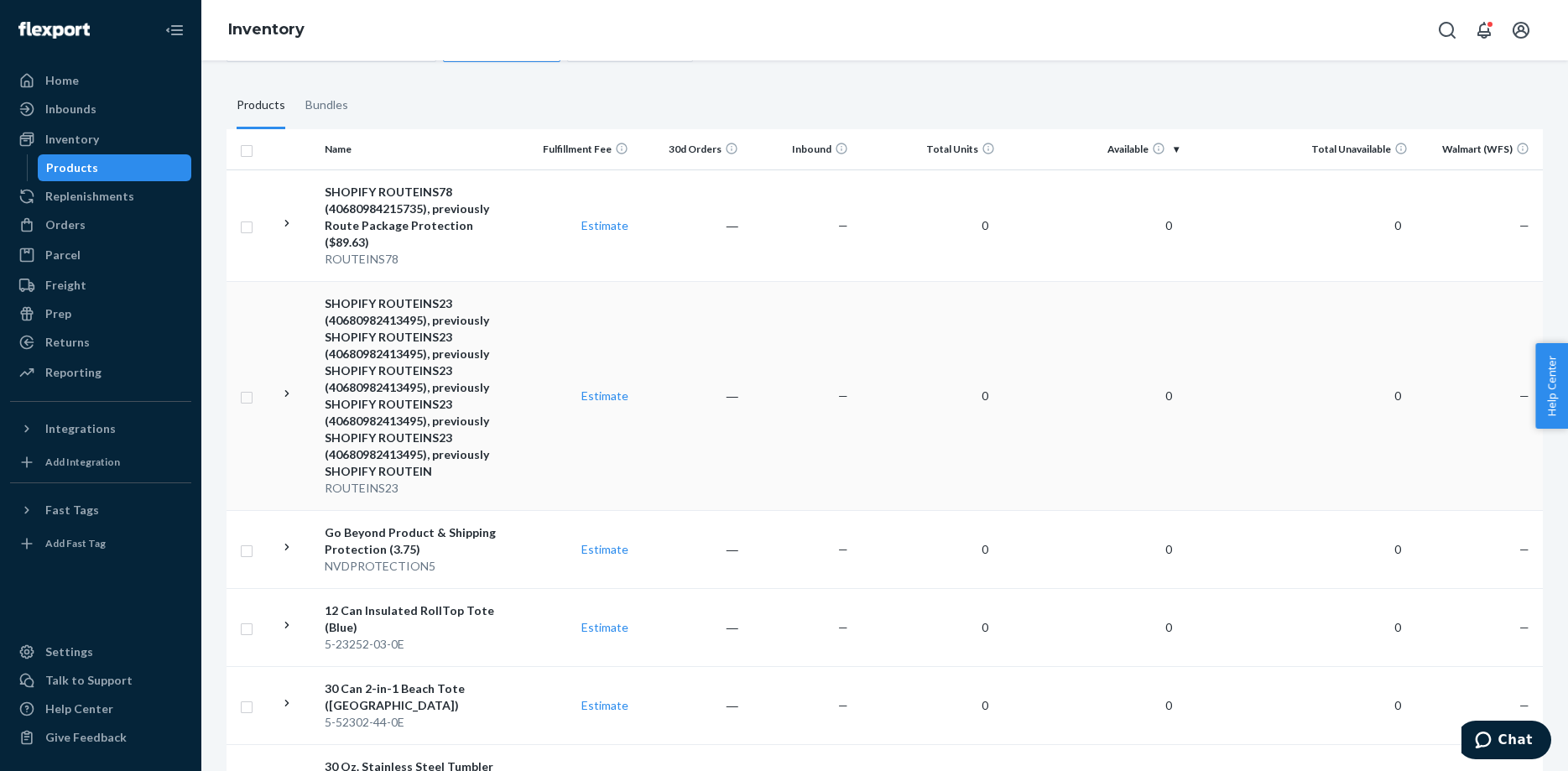
scroll to position [342, 0]
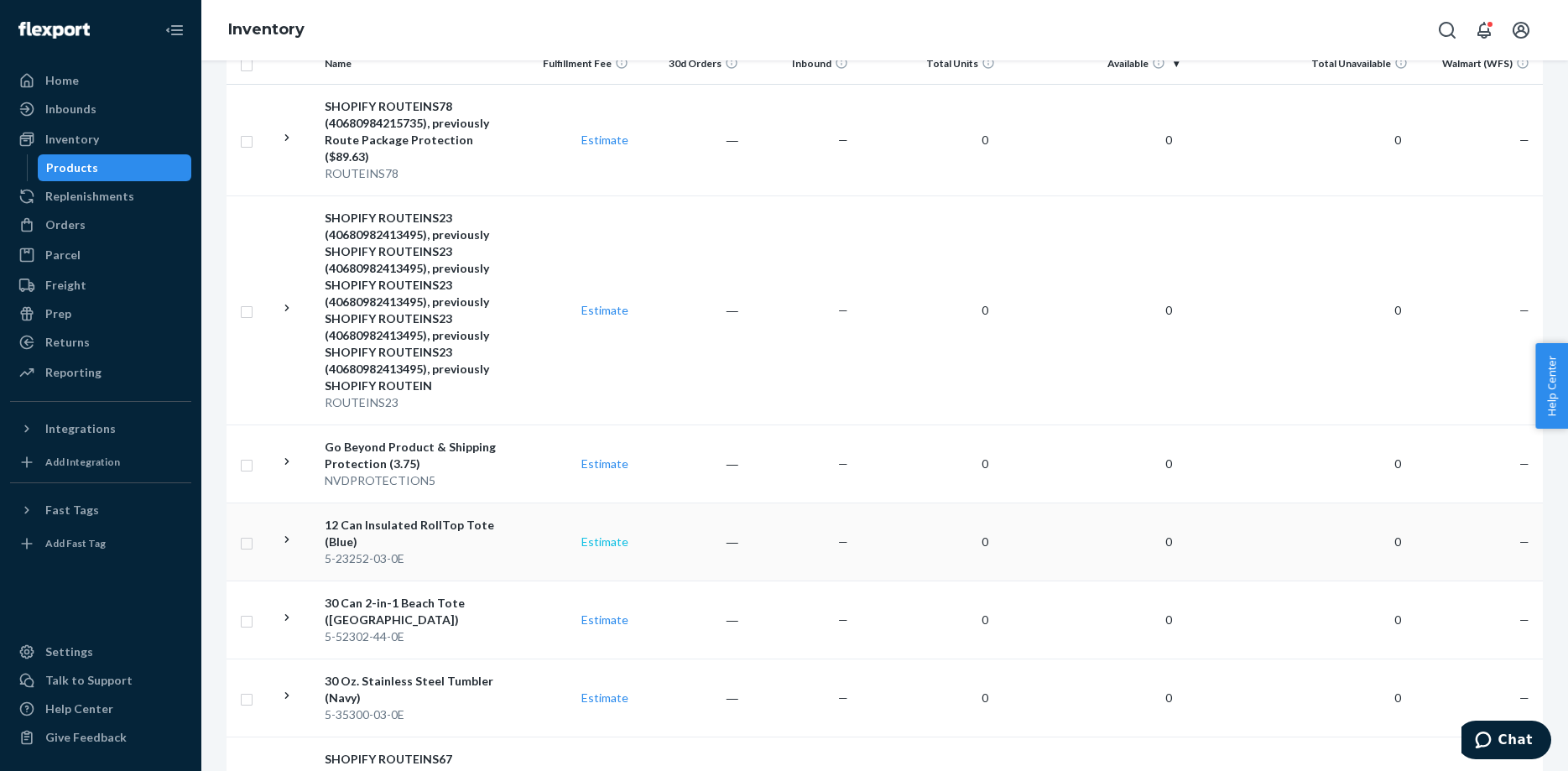
click at [600, 535] on link "Estimate" at bounding box center [605, 542] width 47 height 15
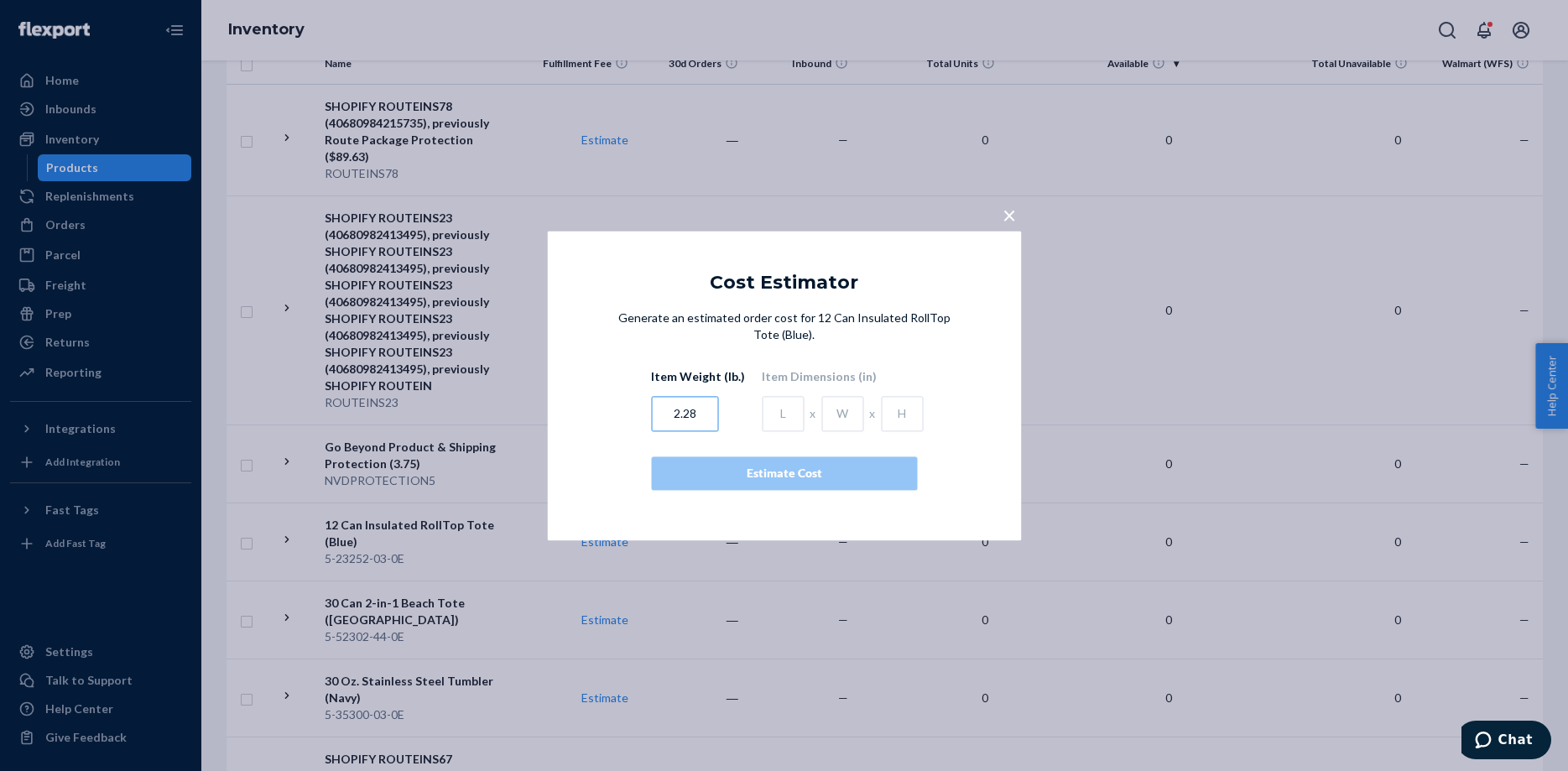
click at [701, 415] on input "2.28" at bounding box center [685, 413] width 67 height 35
type input "2"
click at [675, 413] on input "text" at bounding box center [685, 413] width 67 height 35
type input "1.4991"
click at [776, 414] on input "text" at bounding box center [783, 413] width 42 height 35
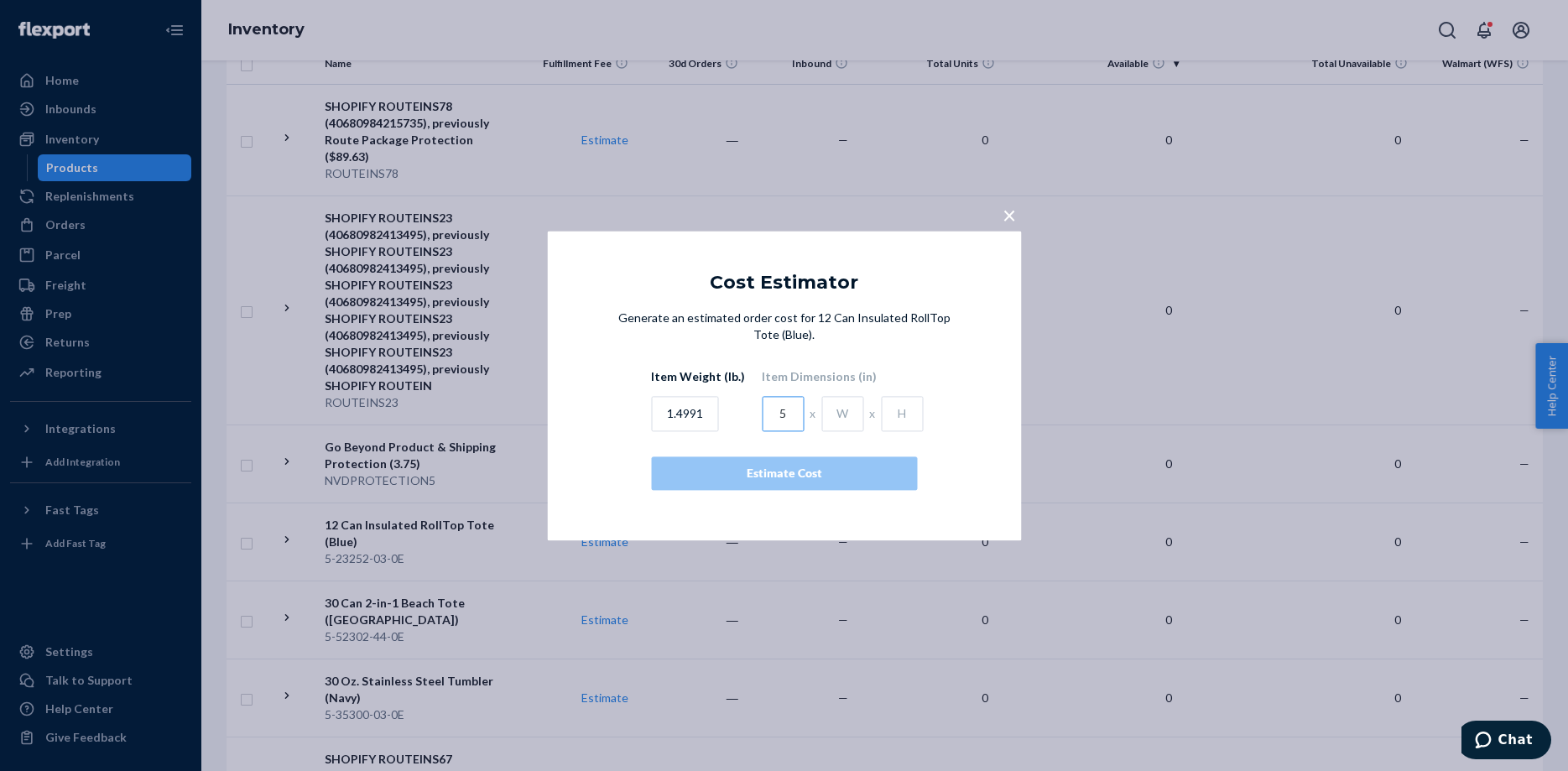
type input "5"
click at [833, 413] on input "text" at bounding box center [842, 413] width 42 height 35
type input "0.67"
click at [893, 405] on input "text" at bounding box center [901, 413] width 42 height 35
type input "5"
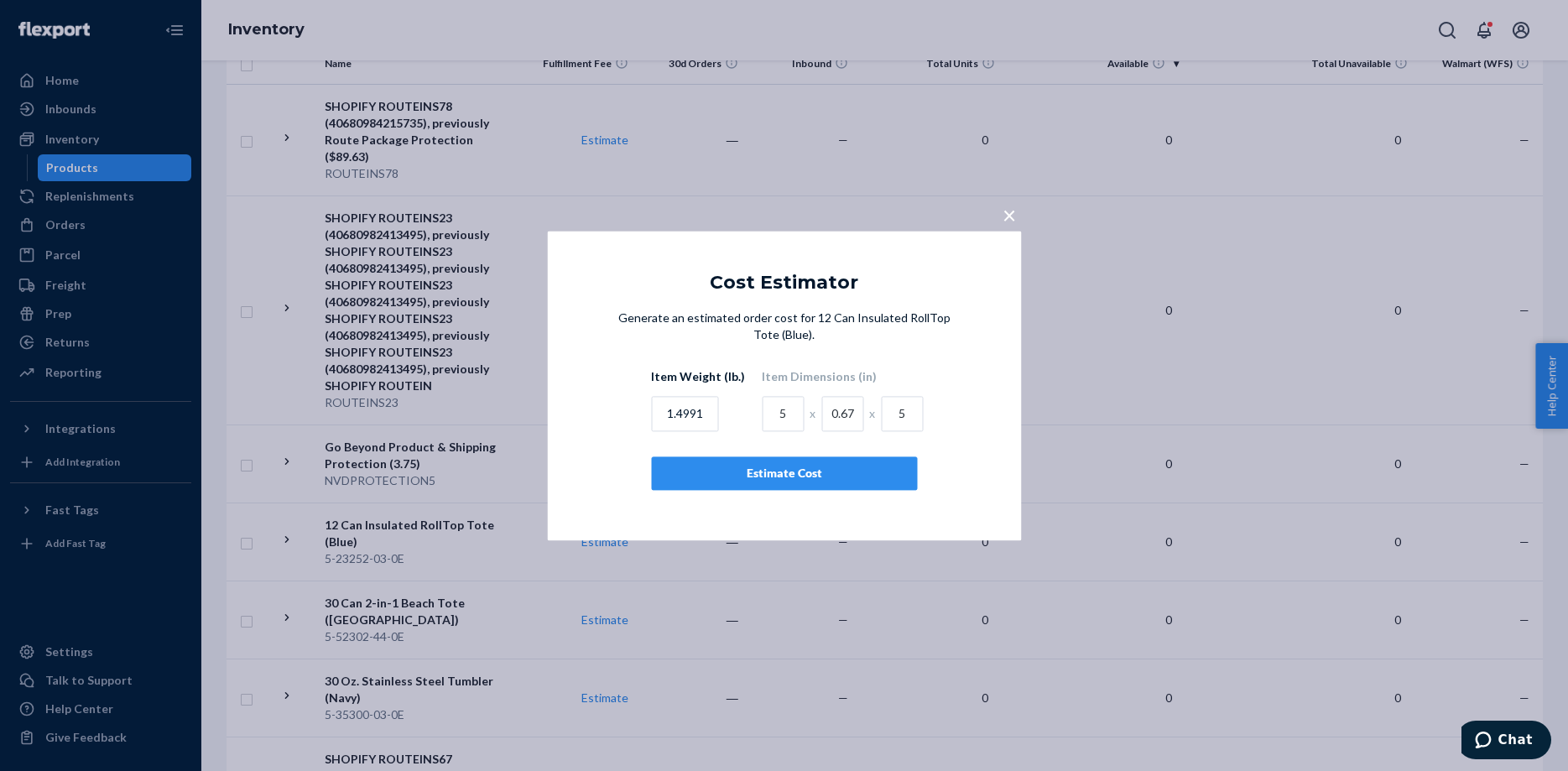
click at [753, 474] on div "Estimate Cost" at bounding box center [784, 474] width 237 height 17
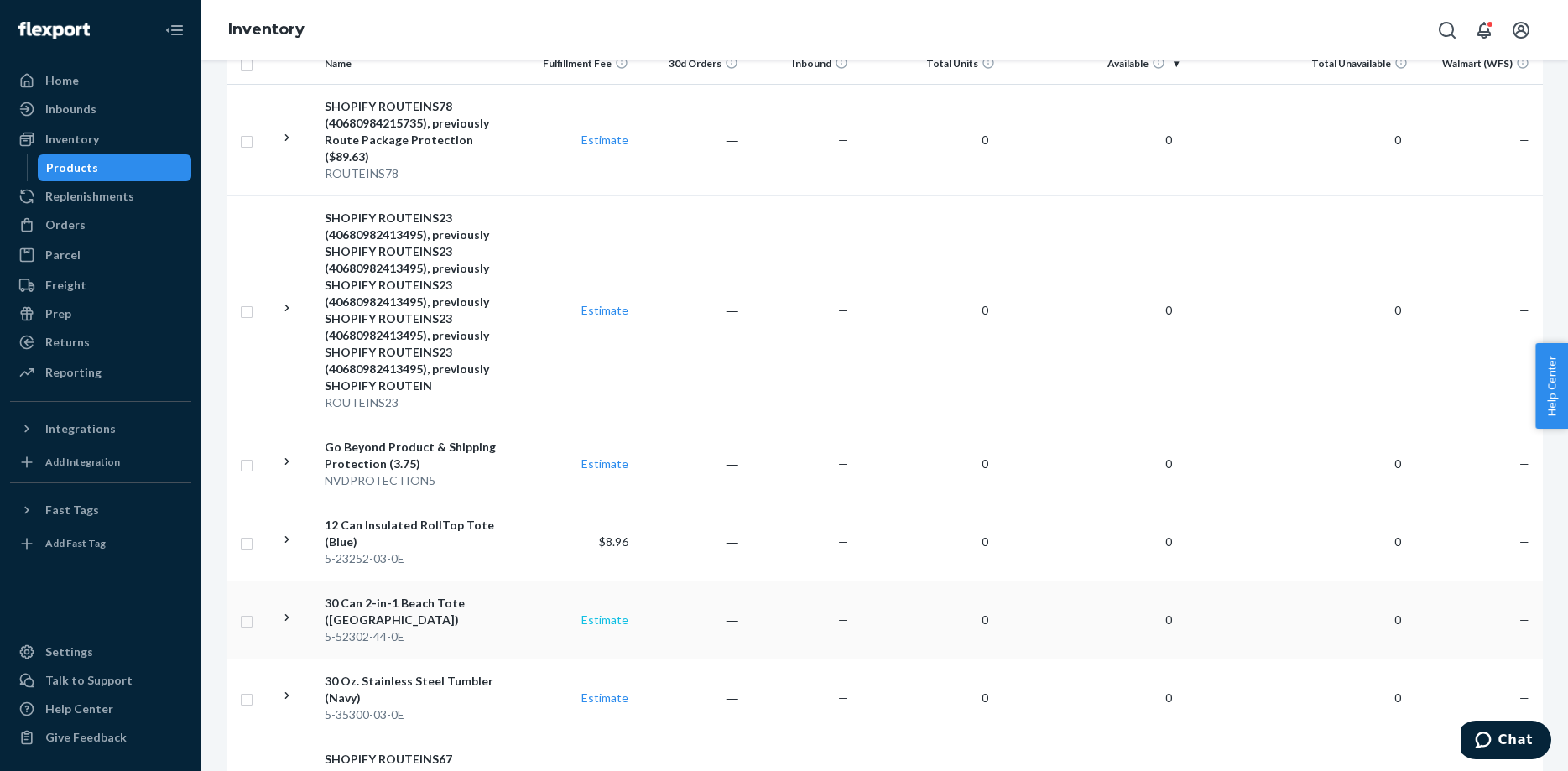
click at [601, 613] on link "Estimate" at bounding box center [605, 620] width 47 height 15
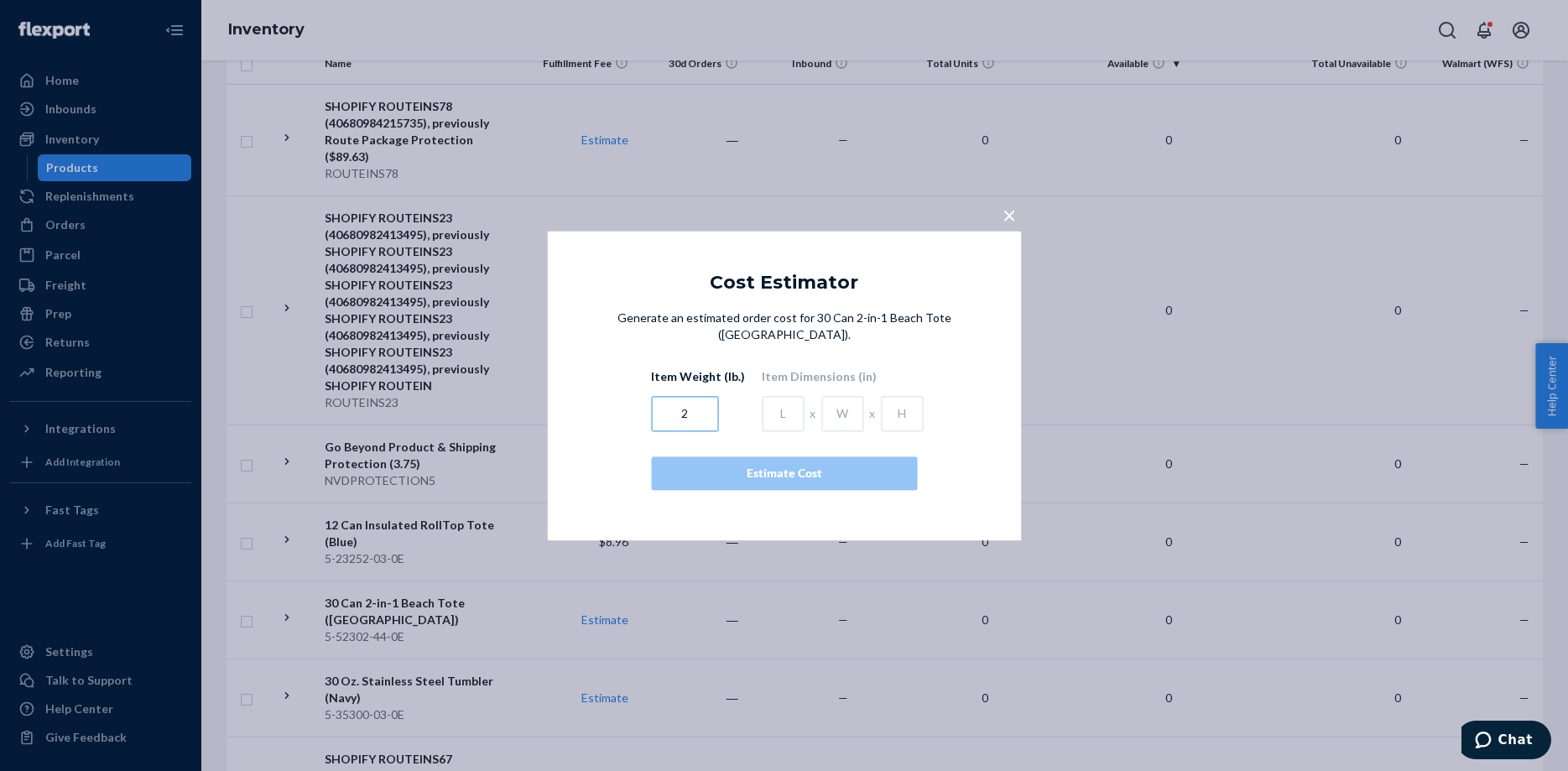
click at [692, 414] on input "2" at bounding box center [685, 413] width 67 height 35
type input "2.1164"
click at [773, 413] on input "text" at bounding box center [783, 413] width 42 height 35
type input "7.09"
click at [827, 406] on input "text" at bounding box center [842, 413] width 42 height 35
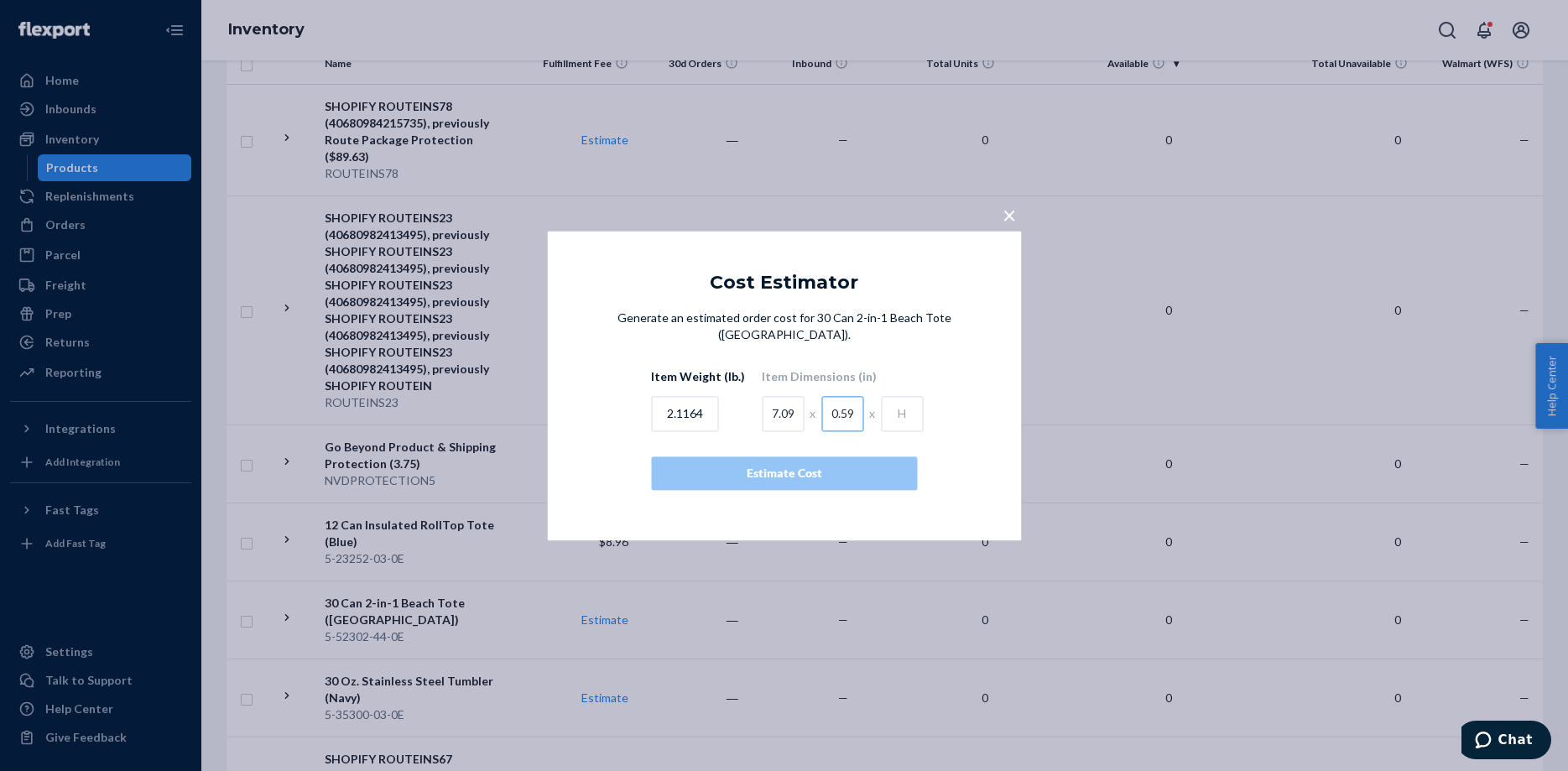
type input "0.59"
click at [888, 410] on input "text" at bounding box center [901, 413] width 42 height 35
type input "5.12"
click at [772, 468] on div "Estimate Cost" at bounding box center [784, 474] width 237 height 17
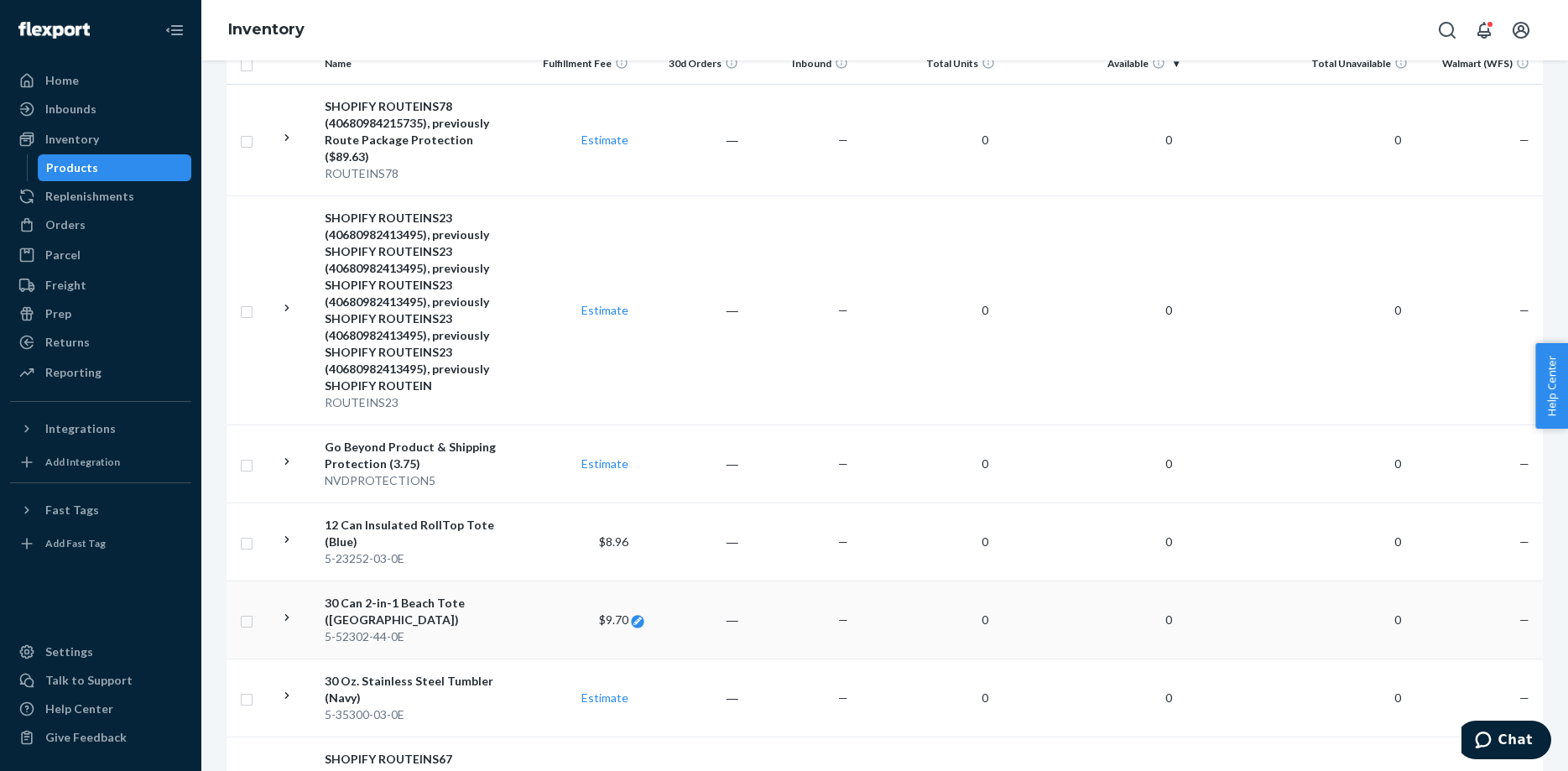
click at [637, 617] on icon at bounding box center [638, 621] width 9 height 9
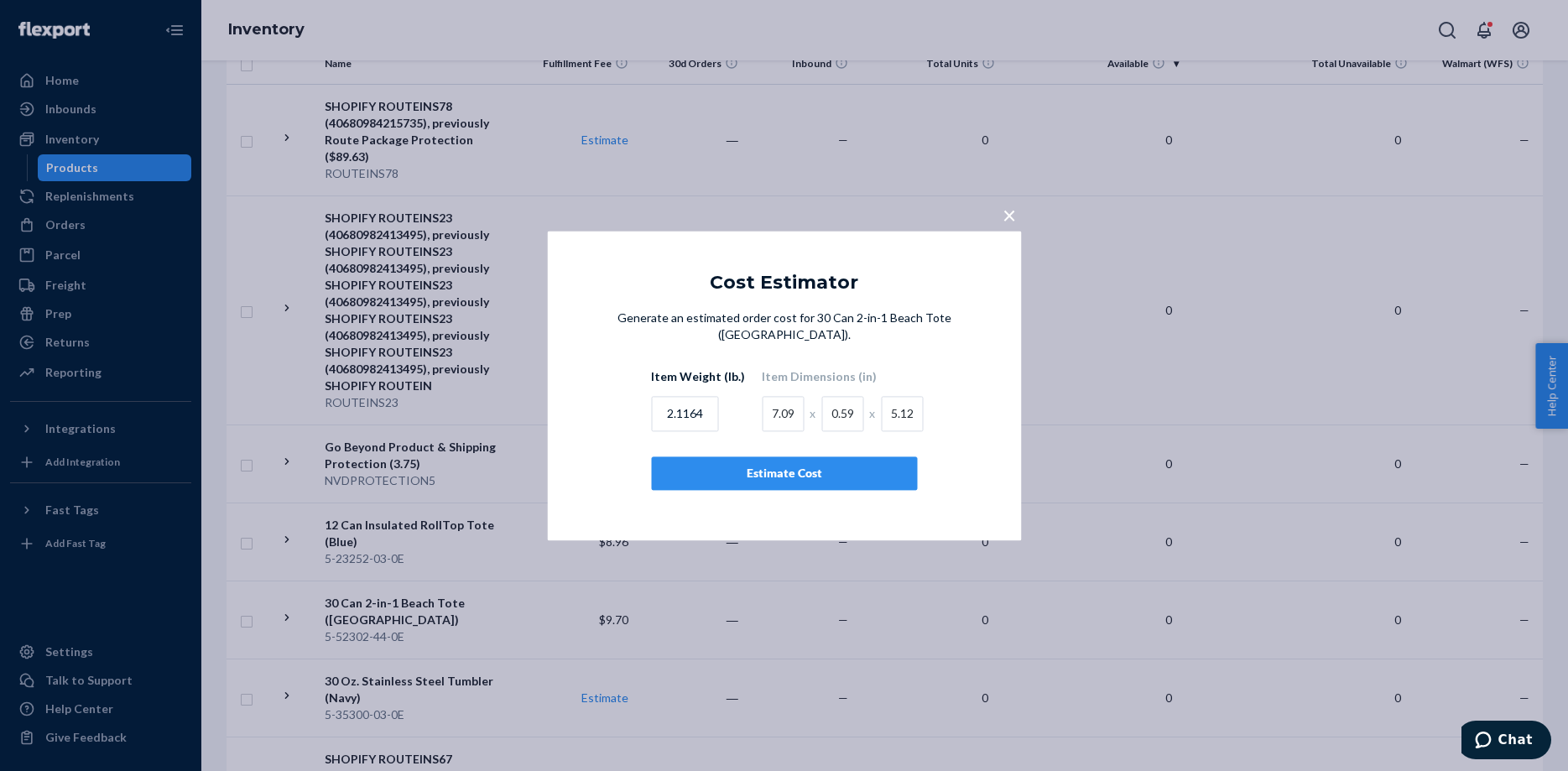
click at [1014, 213] on span "×" at bounding box center [1010, 214] width 14 height 28
